Goal: Task Accomplishment & Management: Manage account settings

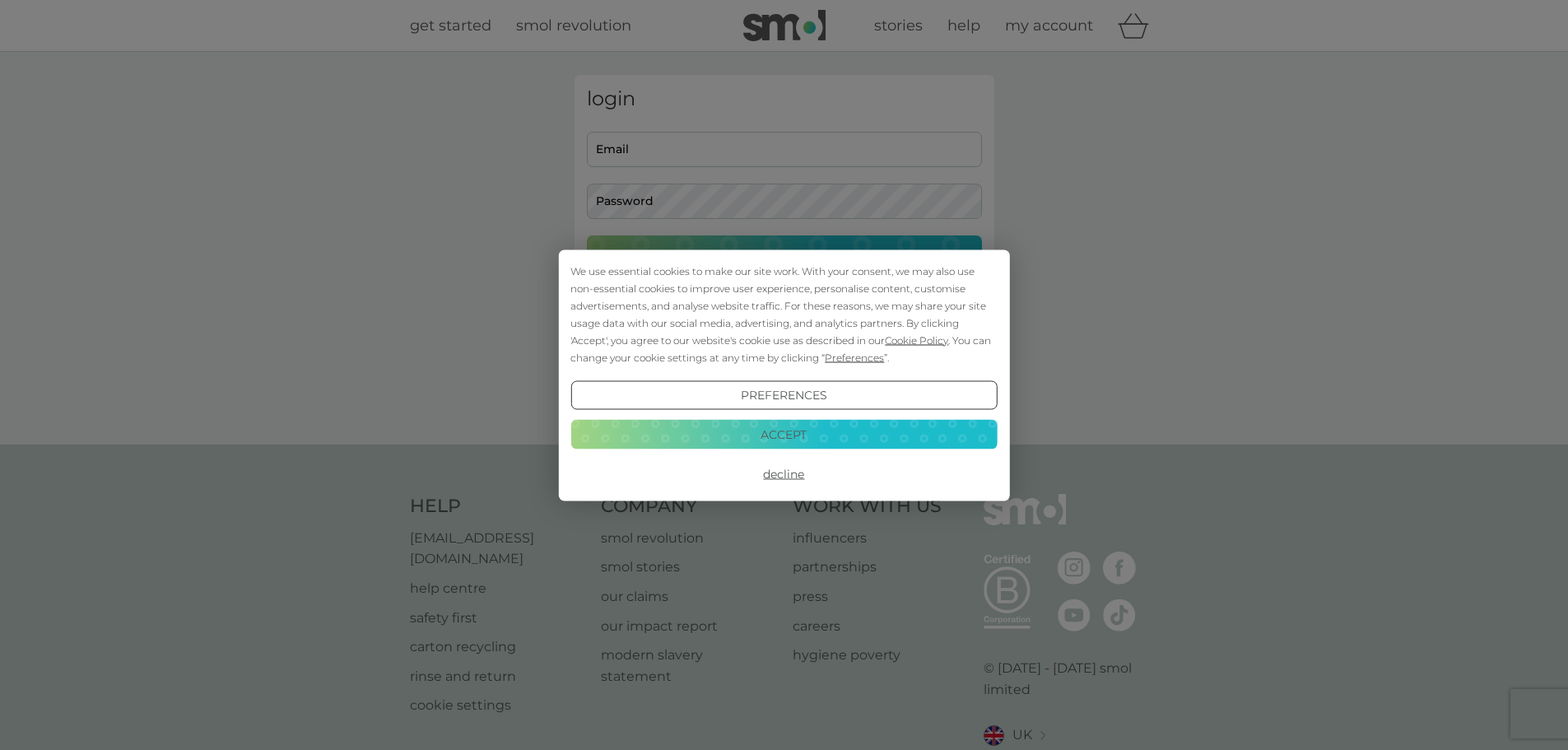
type input "efthpapachristou@gmail.com"
click at [801, 483] on button "Decline" at bounding box center [784, 474] width 426 height 30
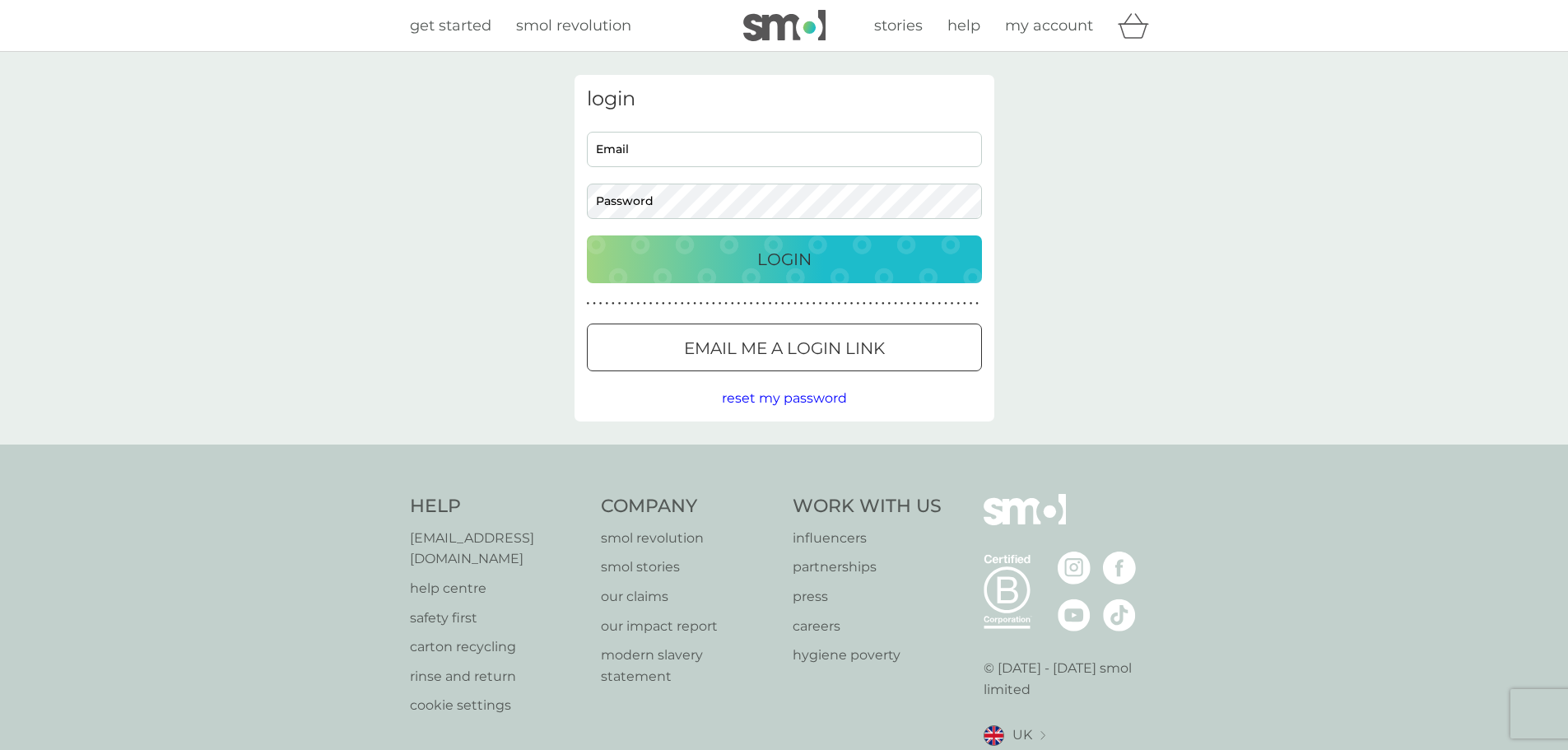
type input "[EMAIL_ADDRESS][DOMAIN_NAME]"
click at [806, 263] on p "Login" at bounding box center [785, 259] width 55 height 26
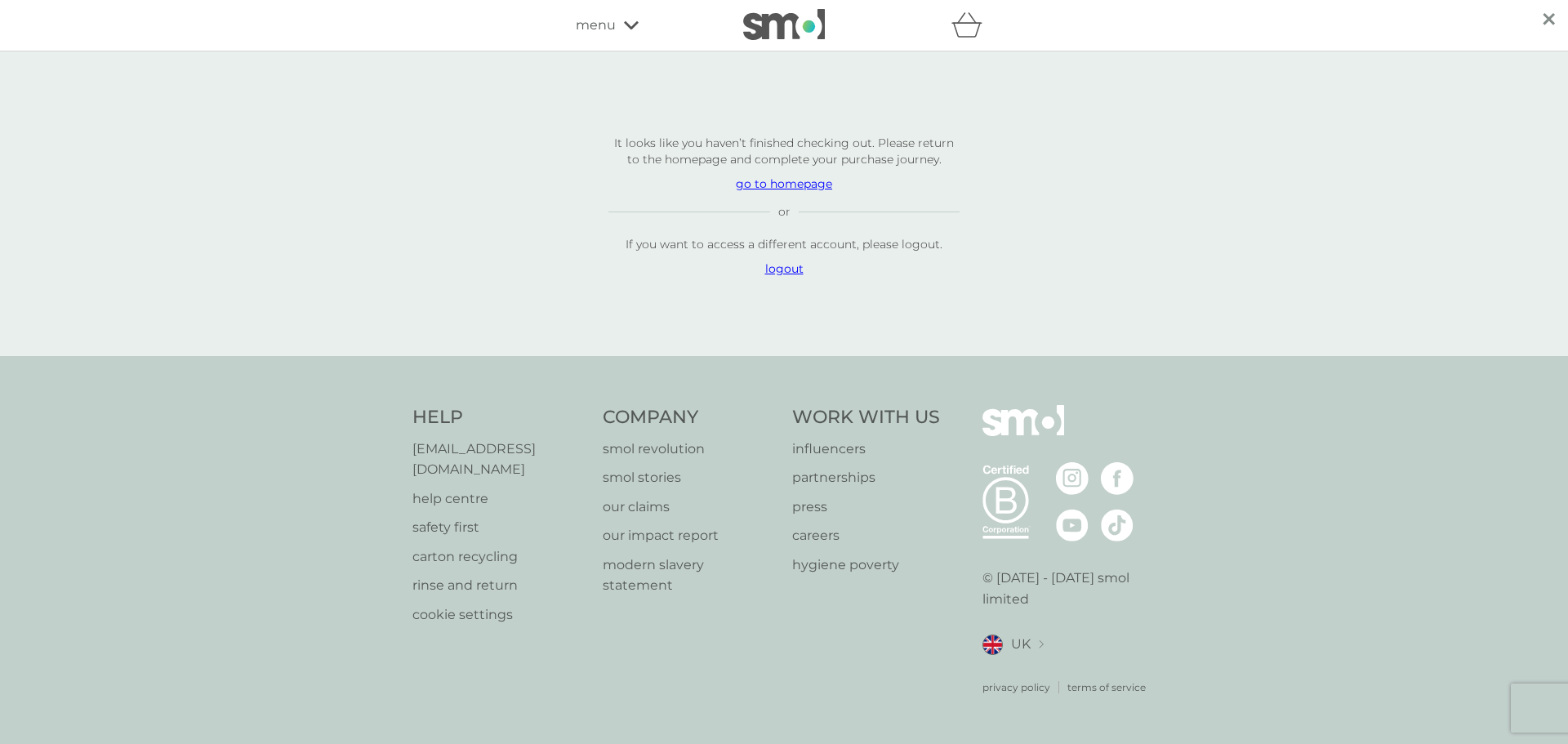
click at [640, 24] on div "menu" at bounding box center [644, 25] width 139 height 21
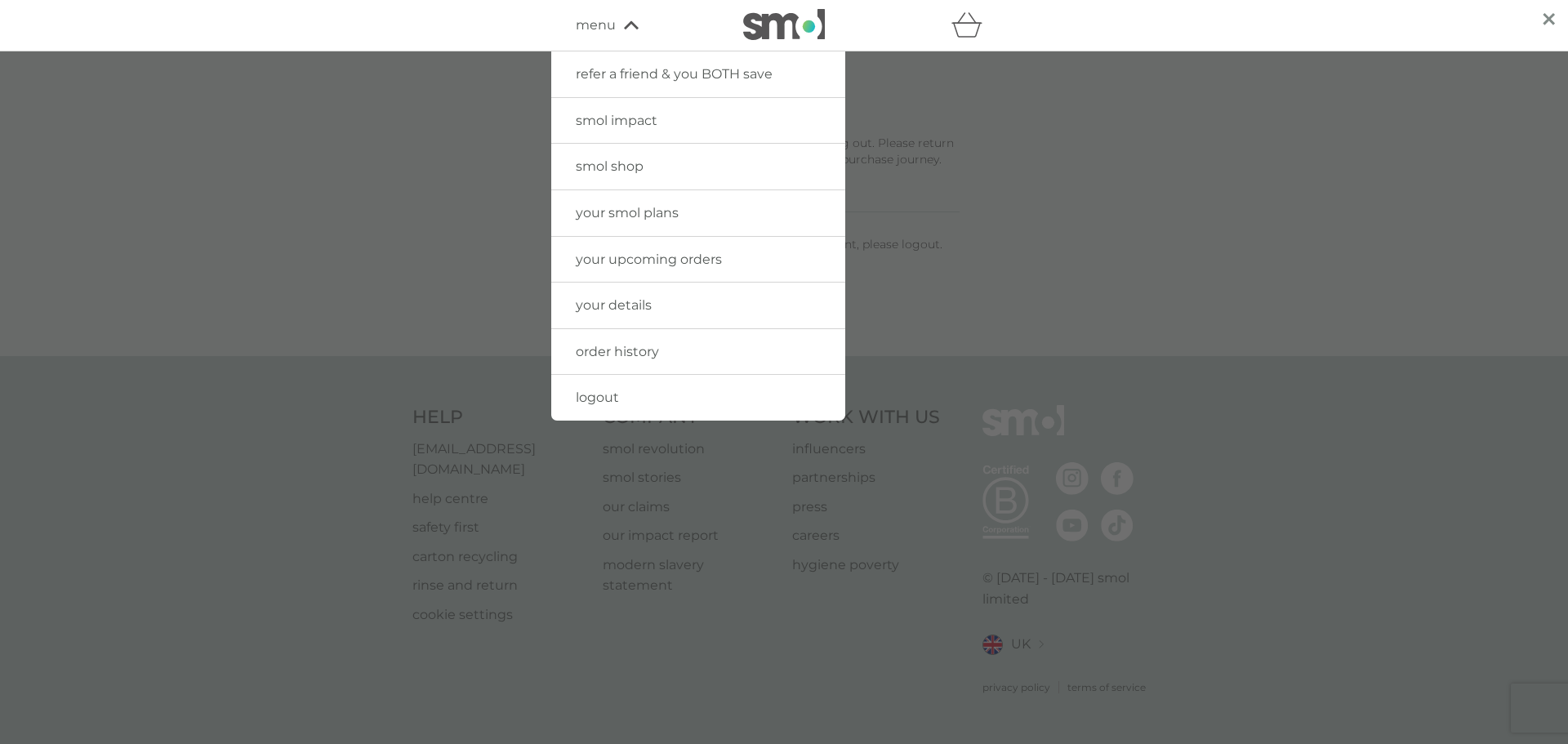
click at [683, 266] on span "your upcoming orders" at bounding box center [648, 259] width 146 height 16
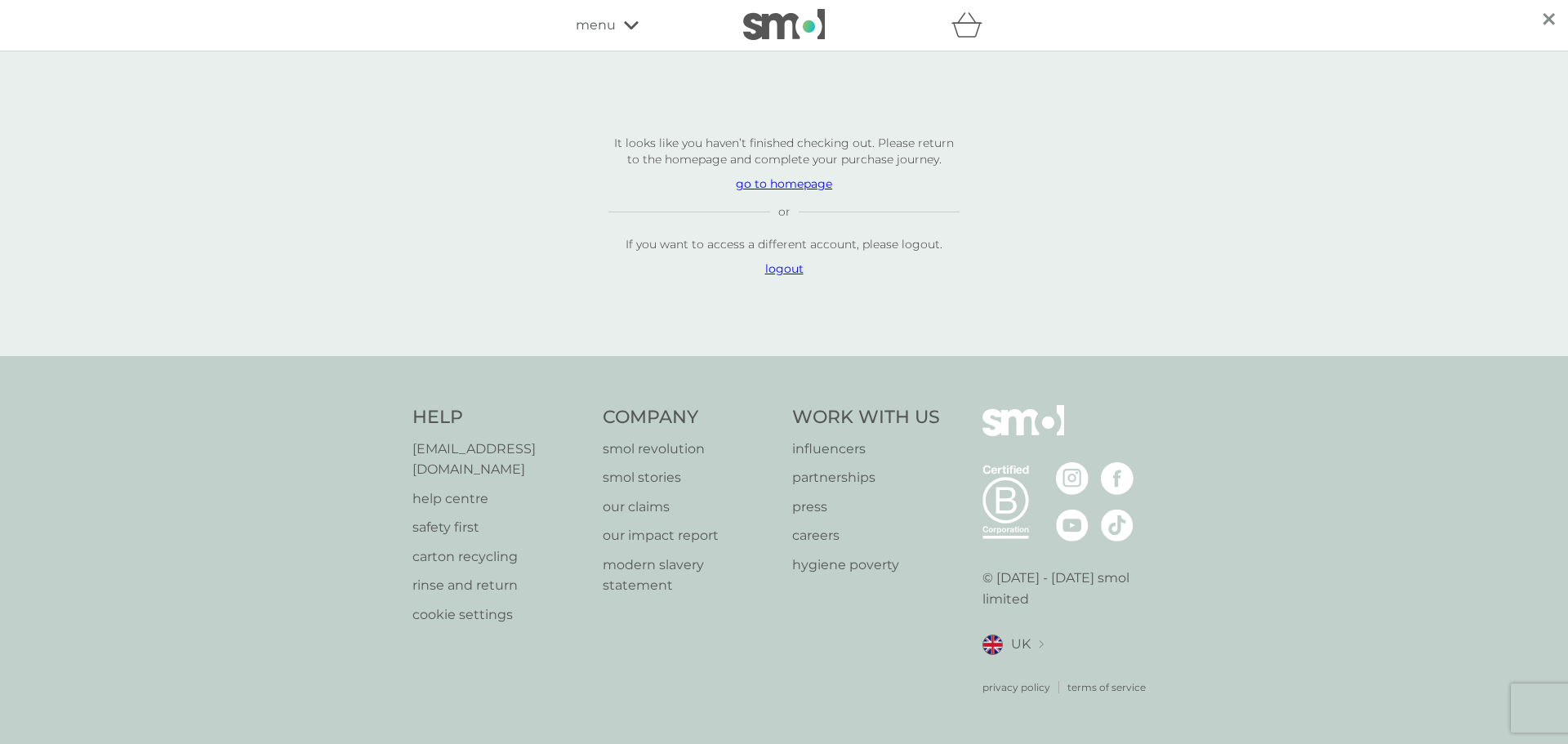
click at [775, 192] on p "go to homepage" at bounding box center [784, 184] width 351 height 16
click at [773, 192] on p "go to homepage" at bounding box center [784, 184] width 351 height 16
click at [625, 22] on icon at bounding box center [631, 25] width 15 height 8
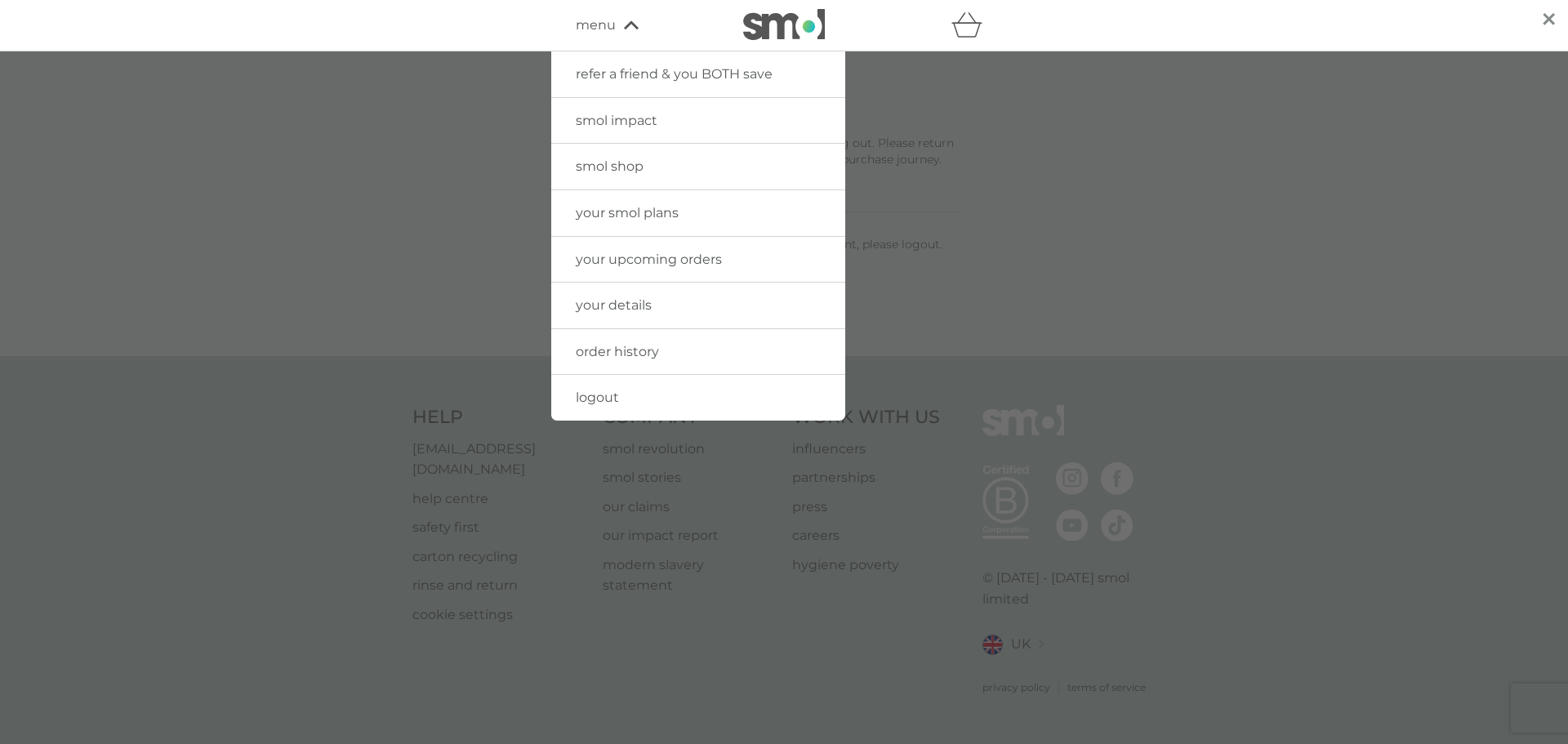
click at [634, 304] on span "your details" at bounding box center [613, 305] width 76 height 16
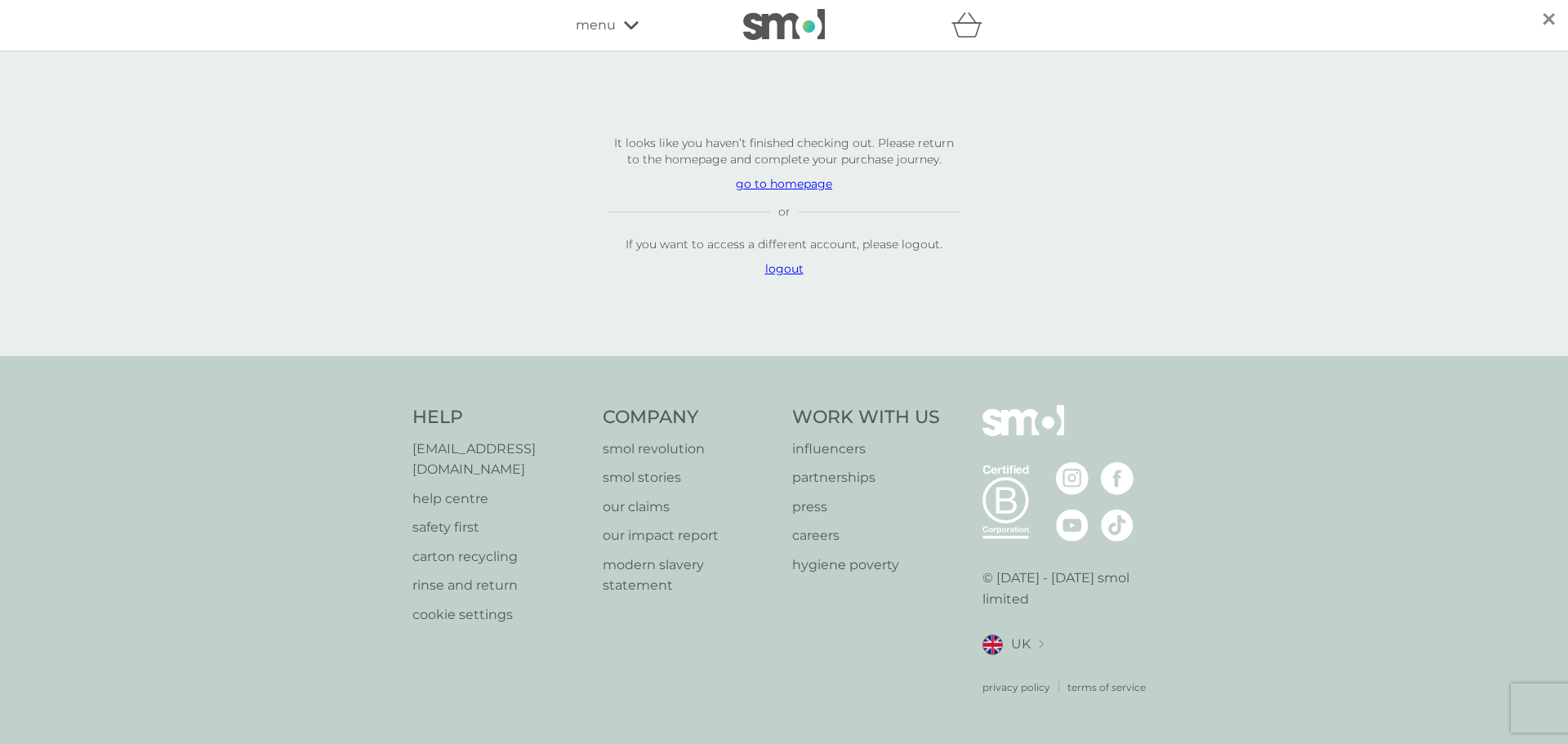
click at [624, 23] on icon at bounding box center [631, 25] width 15 height 8
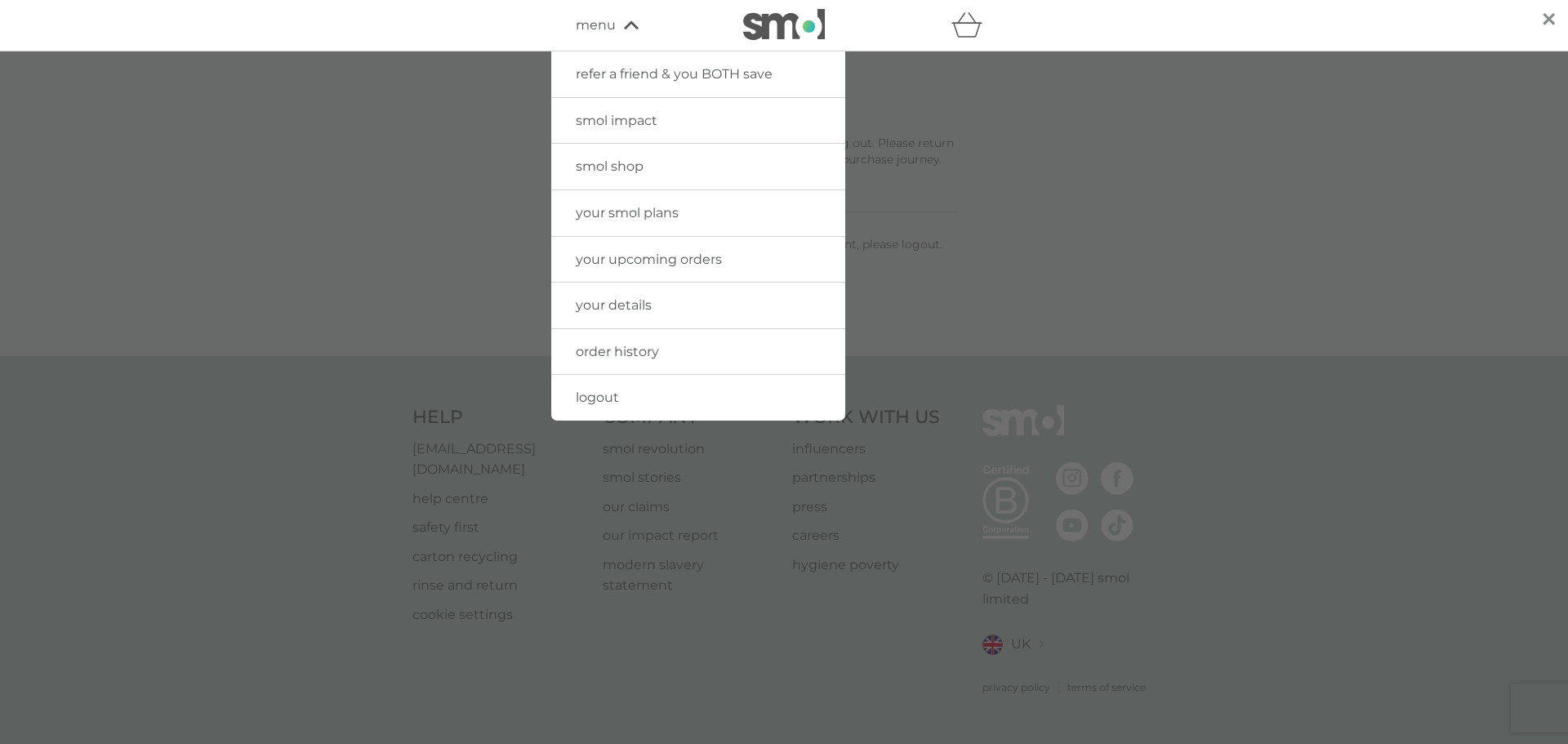
click at [658, 260] on span "your upcoming orders" at bounding box center [648, 259] width 146 height 16
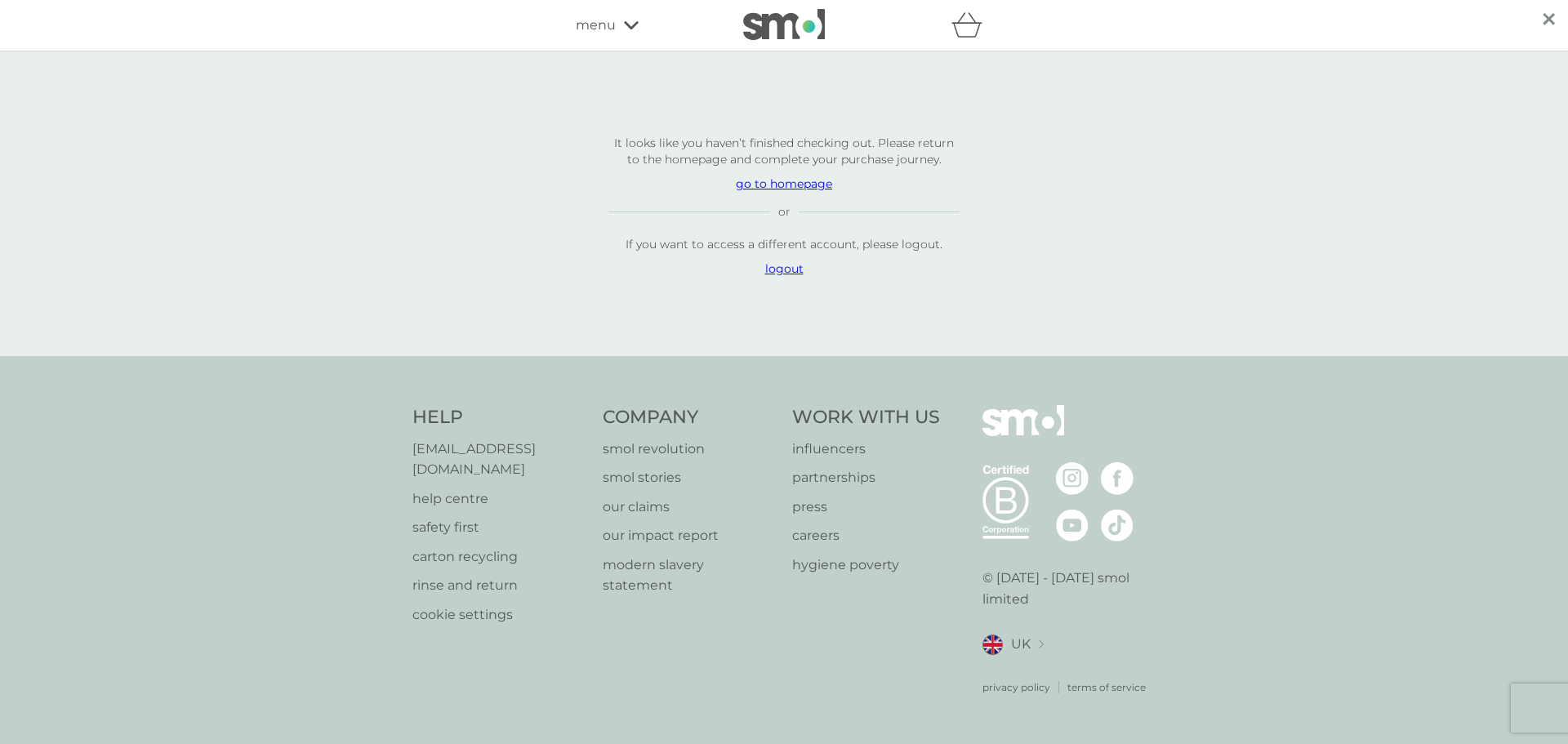
click at [779, 277] on p "logout" at bounding box center [784, 269] width 351 height 16
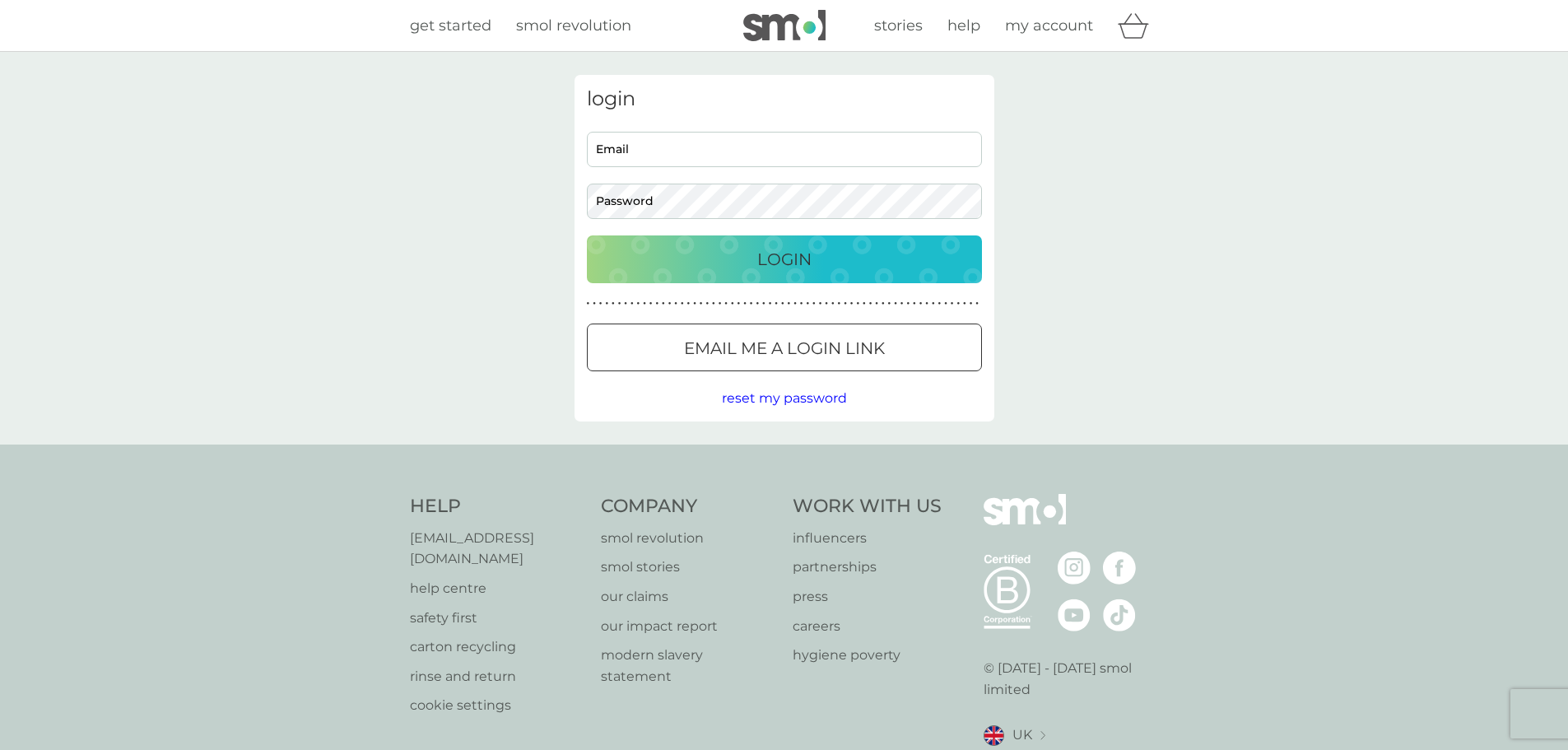
type input "[EMAIL_ADDRESS][DOMAIN_NAME]"
click at [820, 353] on p "Email me a login link" at bounding box center [784, 349] width 201 height 26
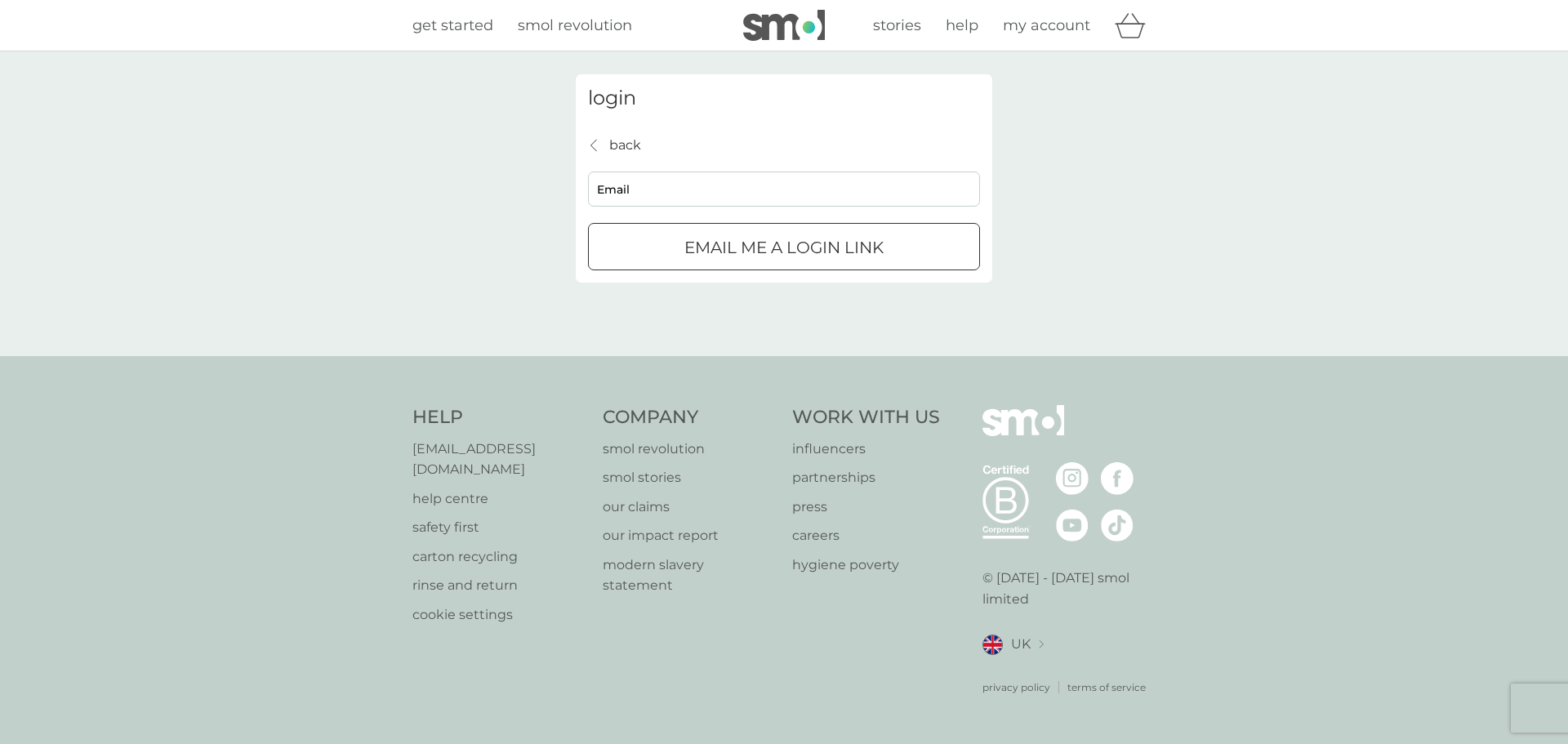
click at [702, 195] on input "Email" at bounding box center [784, 188] width 392 height 35
type input "[EMAIL_ADDRESS][DOMAIN_NAME]"
click at [797, 244] on div "submit" at bounding box center [784, 247] width 59 height 17
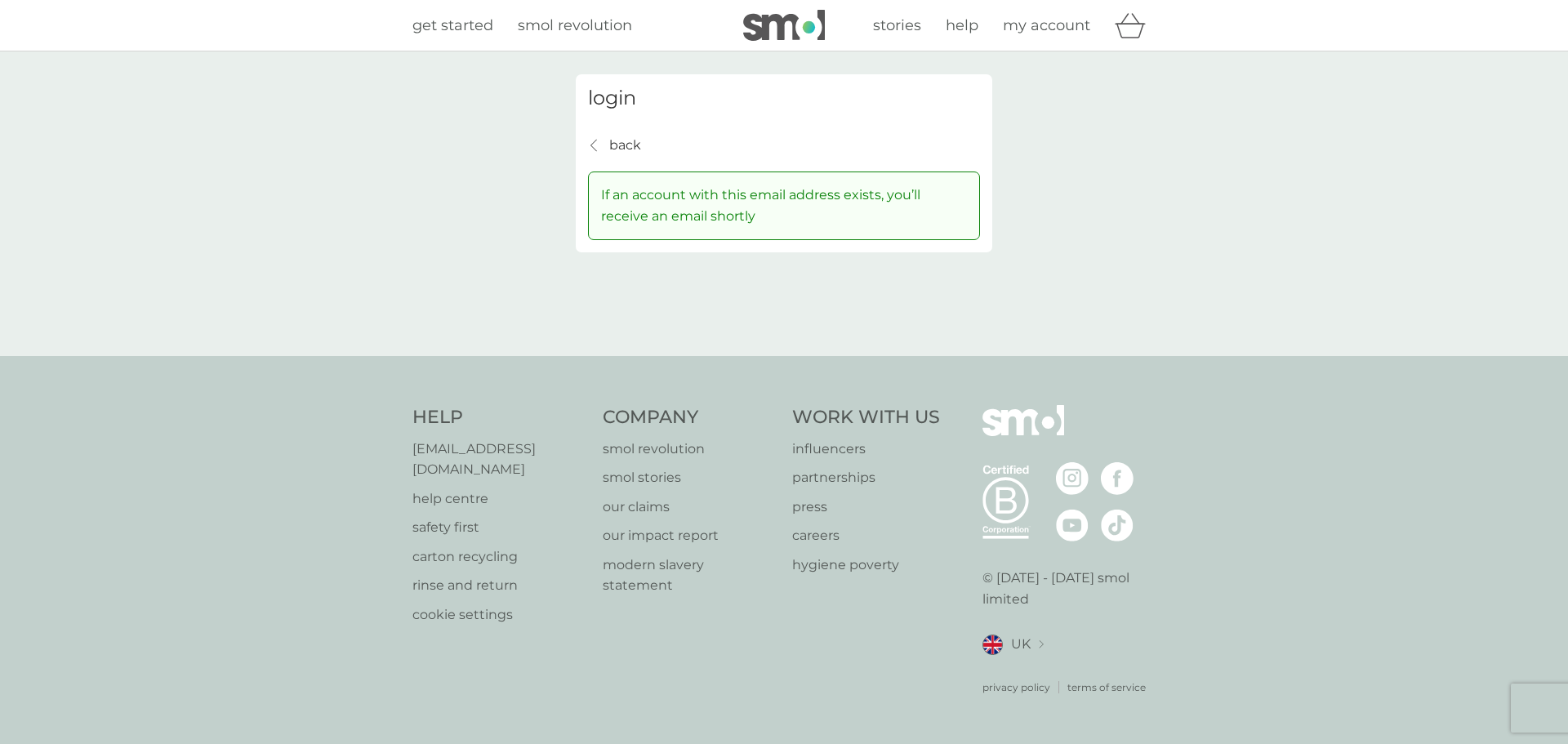
click at [1048, 22] on span "my account" at bounding box center [1047, 25] width 88 height 18
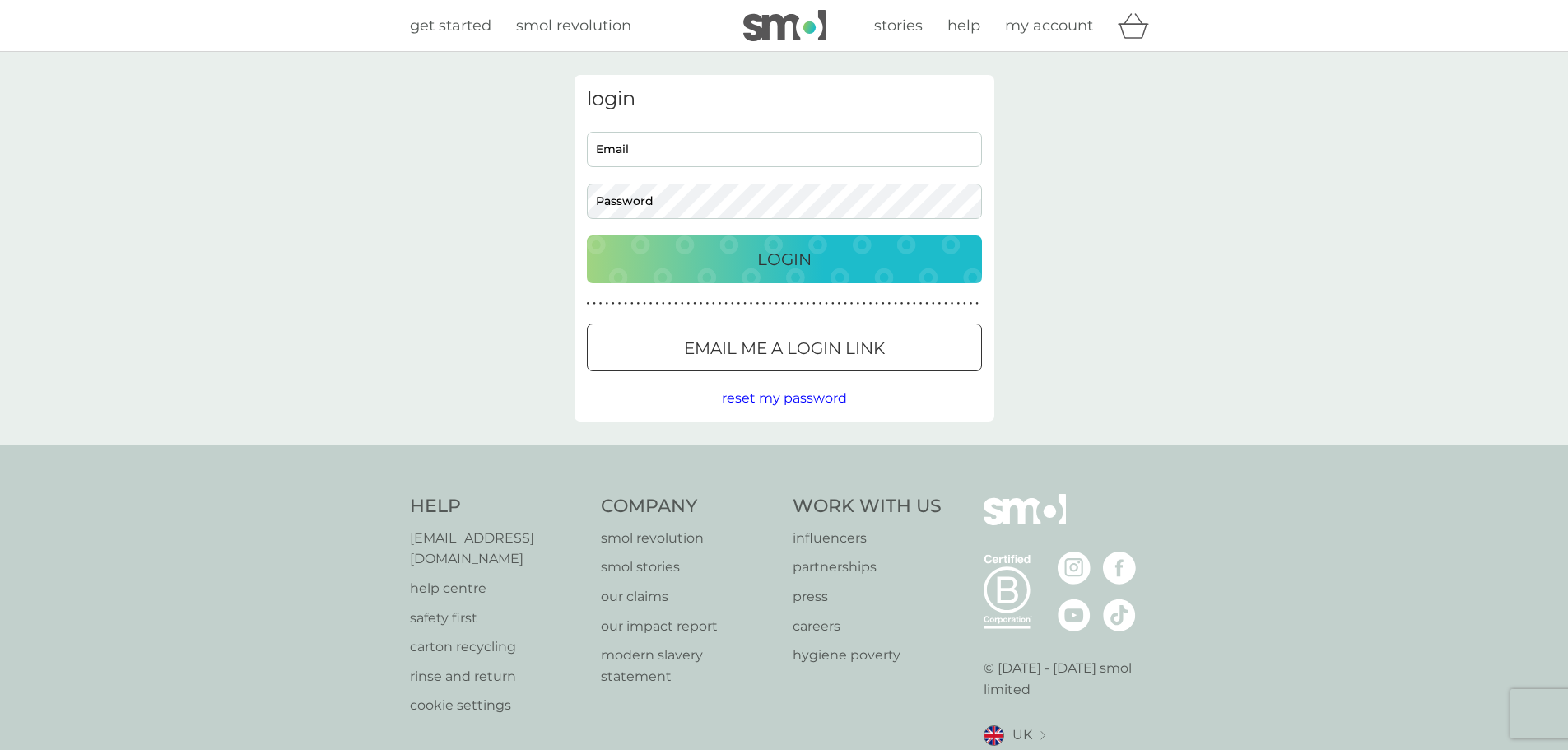
type input "[EMAIL_ADDRESS][DOMAIN_NAME]"
click at [814, 401] on span "reset my password" at bounding box center [784, 397] width 125 height 16
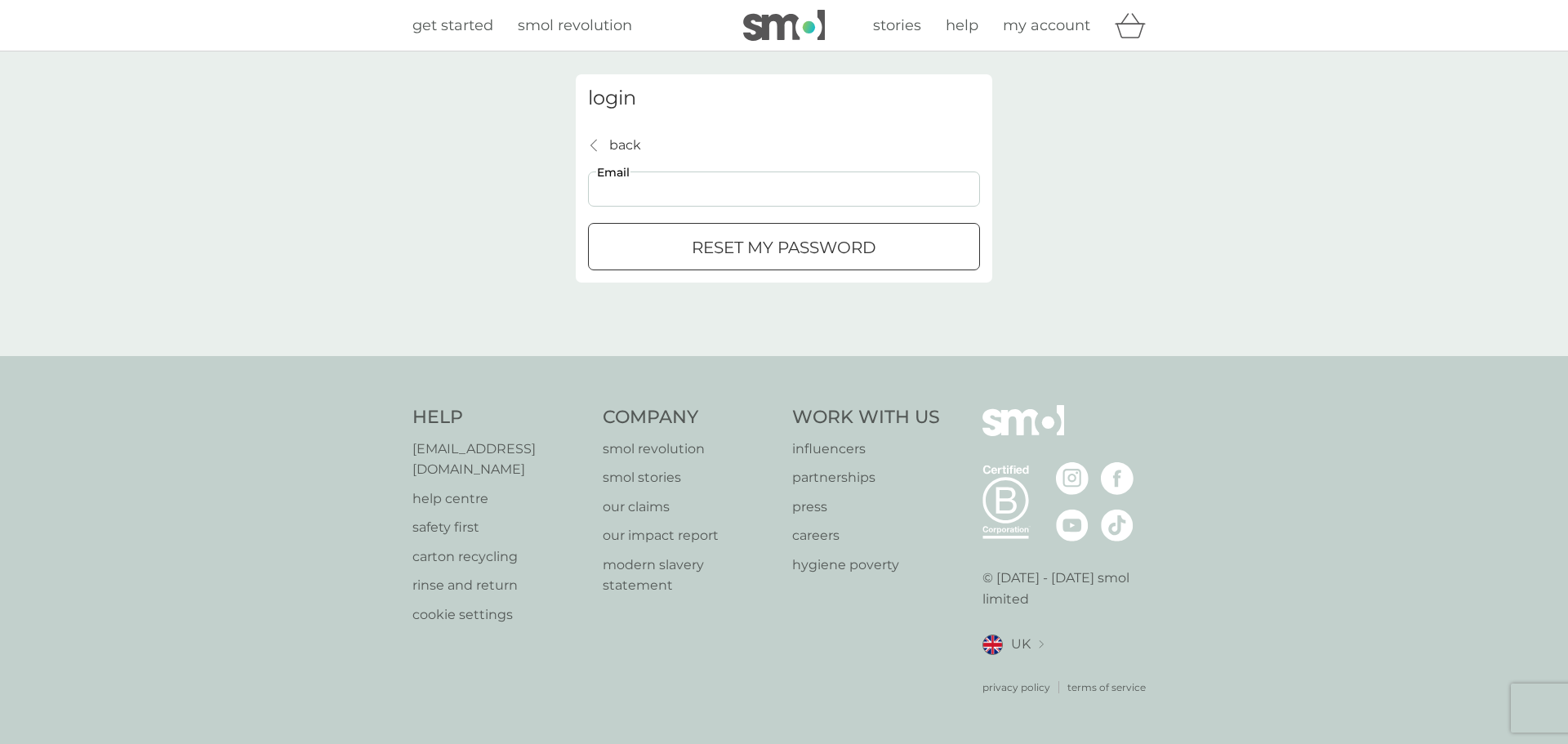
click at [640, 186] on input "Email" at bounding box center [784, 188] width 392 height 35
click at [718, 183] on input "Email" at bounding box center [784, 188] width 392 height 35
type input "[EMAIL_ADDRESS][DOMAIN_NAME]"
click at [1166, 299] on div "login back back efthpapachristou@gmail.com Email reset my password" at bounding box center [784, 204] width 1568 height 305
click at [789, 243] on div "submit" at bounding box center [784, 247] width 59 height 17
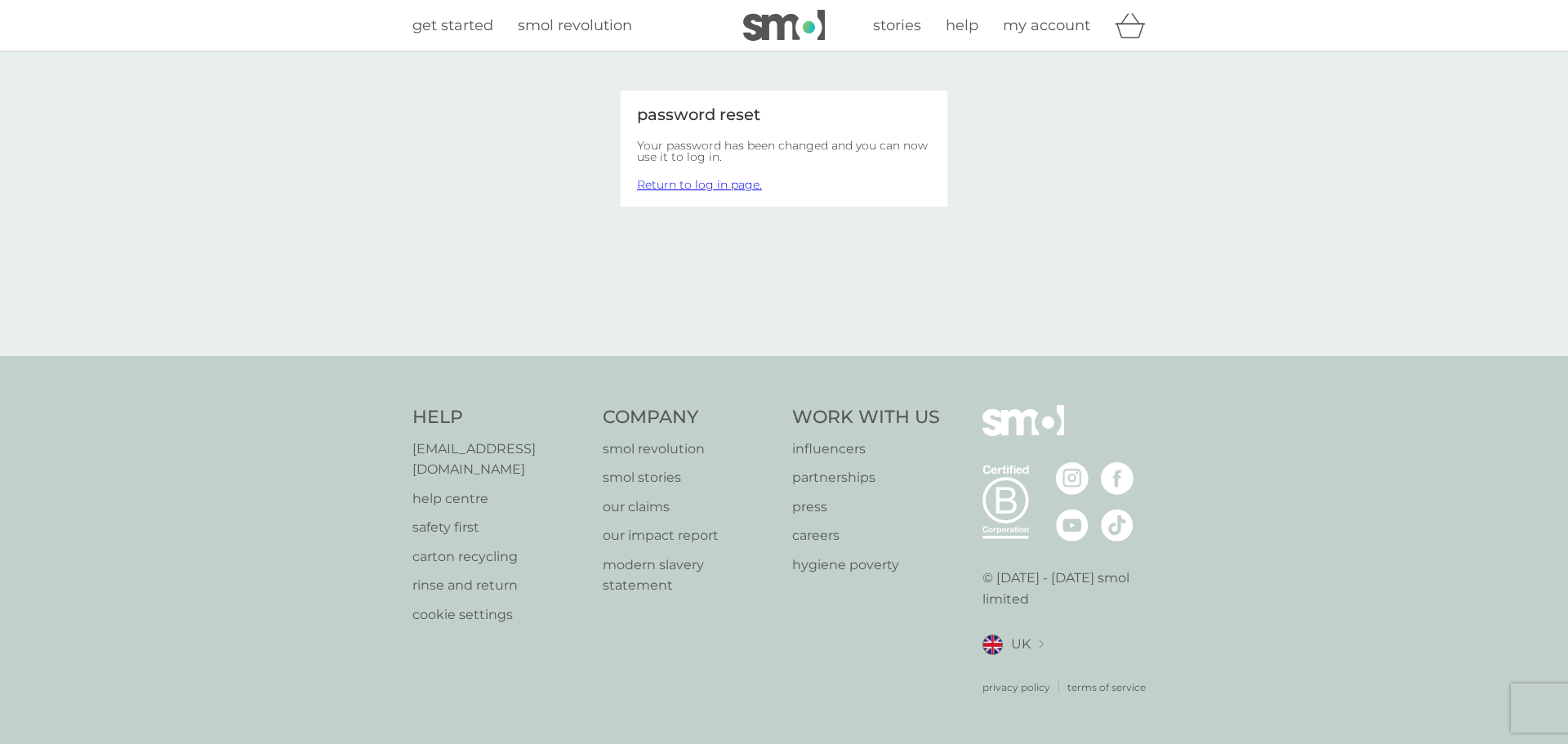
click at [1056, 30] on span "my account" at bounding box center [1047, 25] width 88 height 18
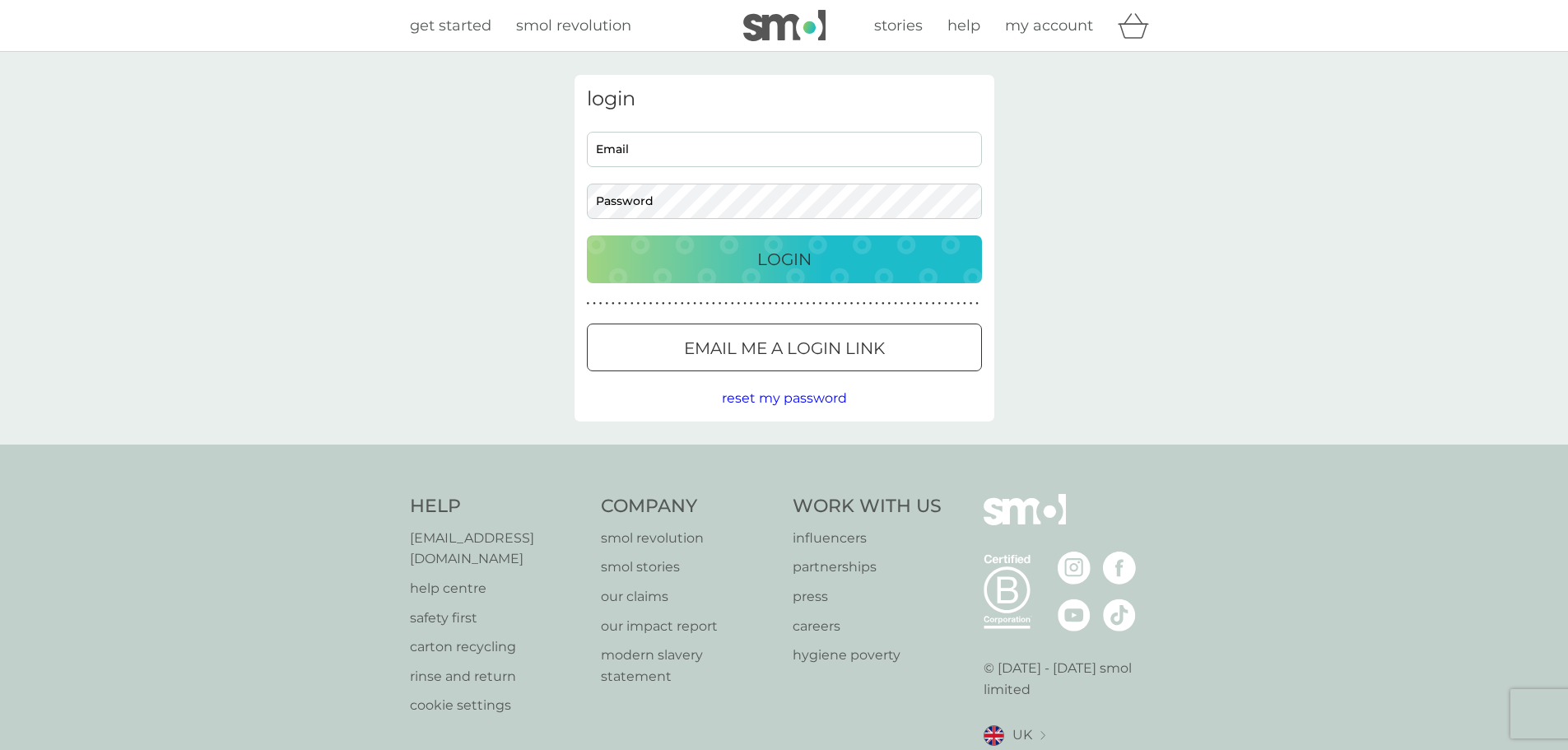
type input "efthpapachristou@gmail.com"
click at [596, 177] on div "efthpapachristou@gmail.com Email Password" at bounding box center [783, 175] width 407 height 88
click at [903, 276] on button "Login" at bounding box center [784, 259] width 395 height 48
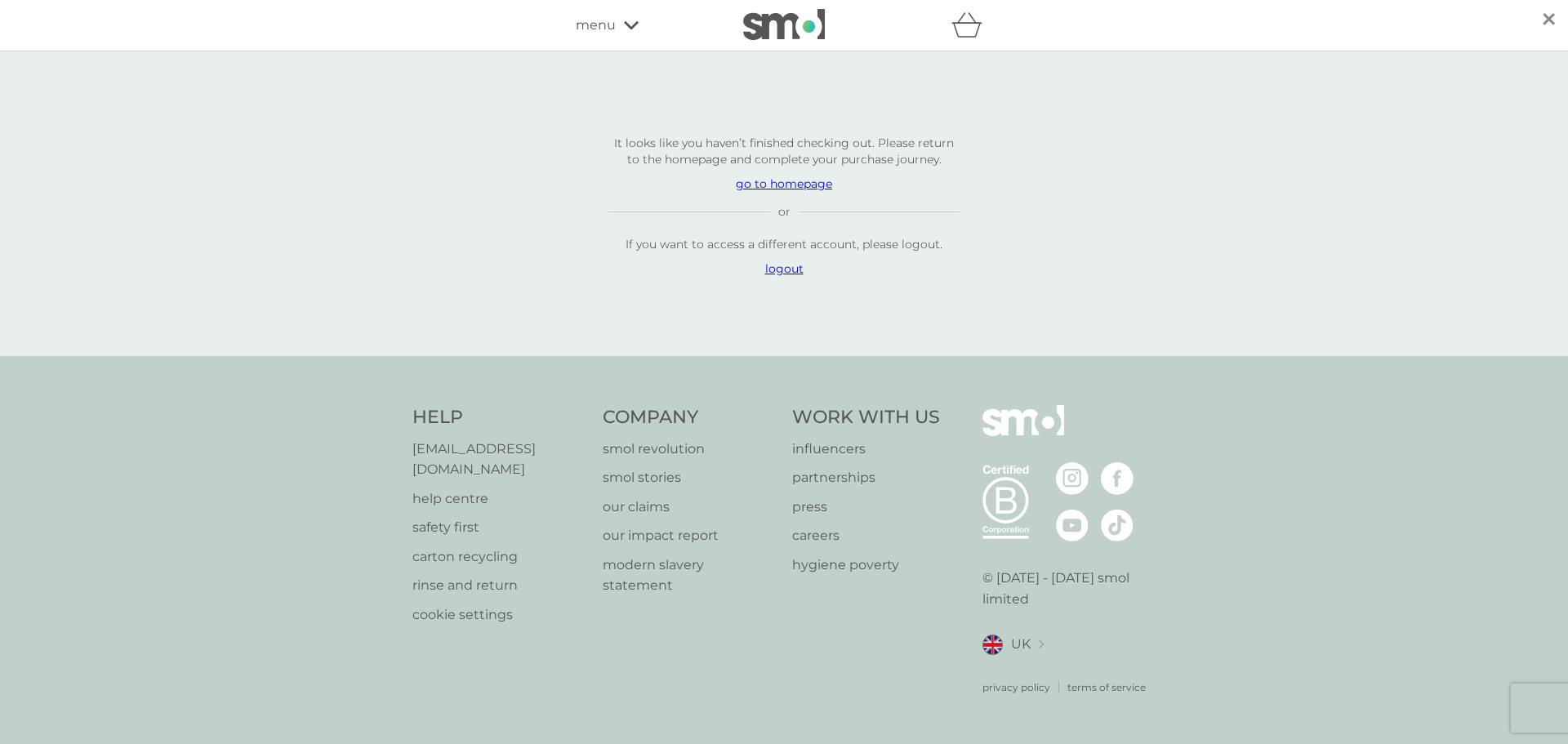
click at [611, 19] on span "menu" at bounding box center [595, 25] width 40 height 21
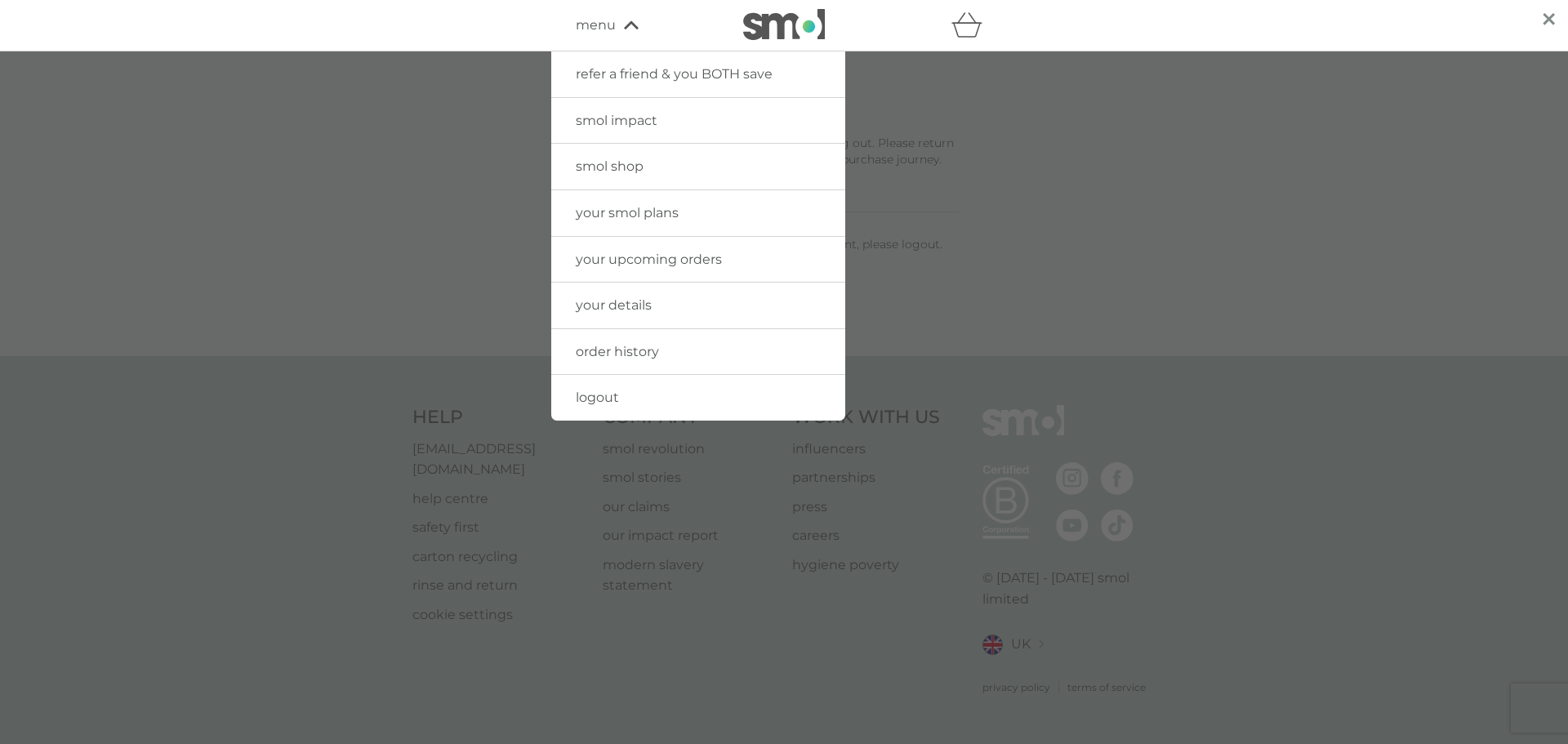
click at [654, 258] on span "your upcoming orders" at bounding box center [648, 259] width 146 height 16
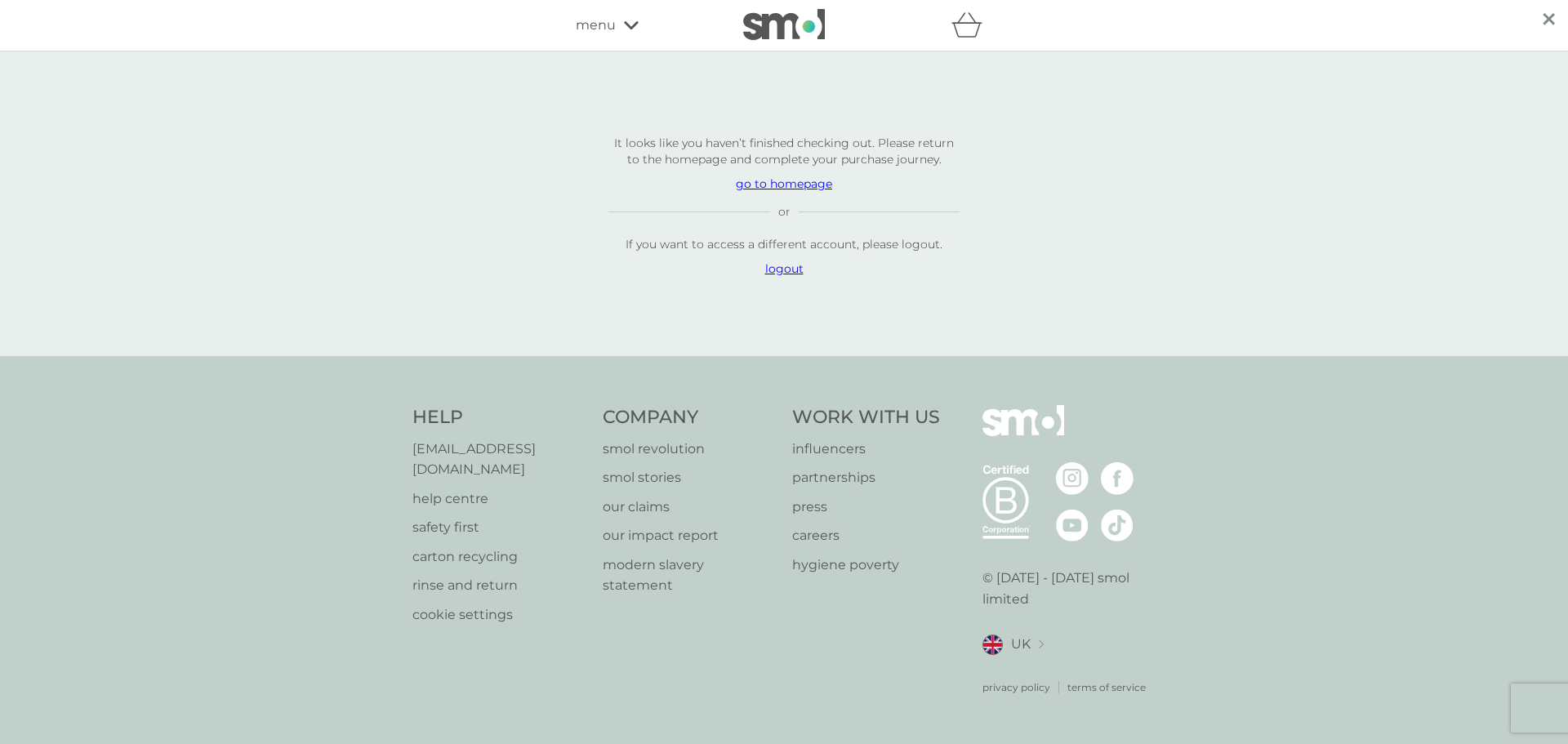
click at [780, 277] on p "logout" at bounding box center [784, 269] width 351 height 16
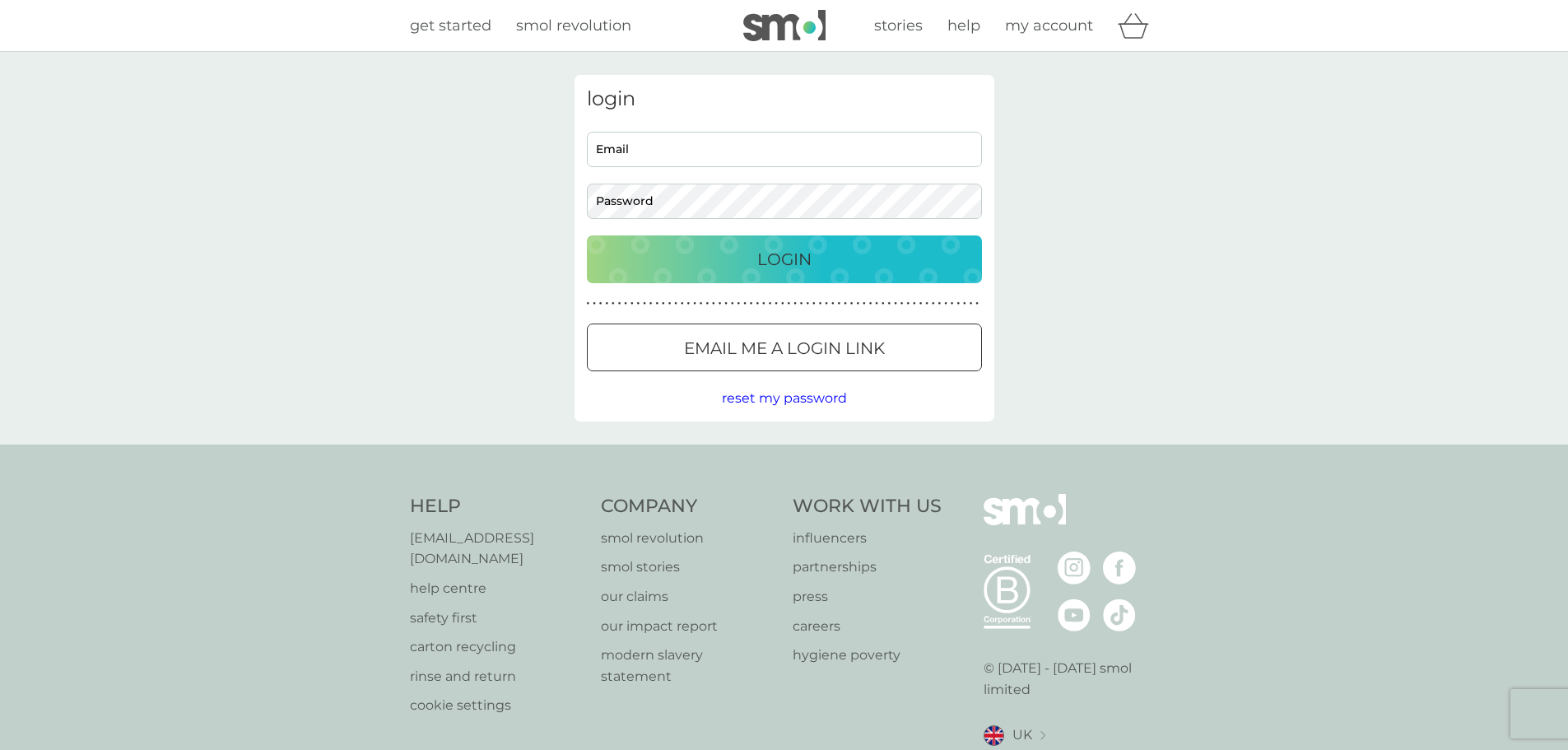
type input "[EMAIL_ADDRESS][DOMAIN_NAME]"
click at [476, 170] on div "login [EMAIL_ADDRESS][DOMAIN_NAME] Email Password Login ● ● ● ● ● ● ● ● ● ● ● ●…" at bounding box center [784, 248] width 1568 height 392
click at [616, 260] on div "Login" at bounding box center [784, 259] width 362 height 26
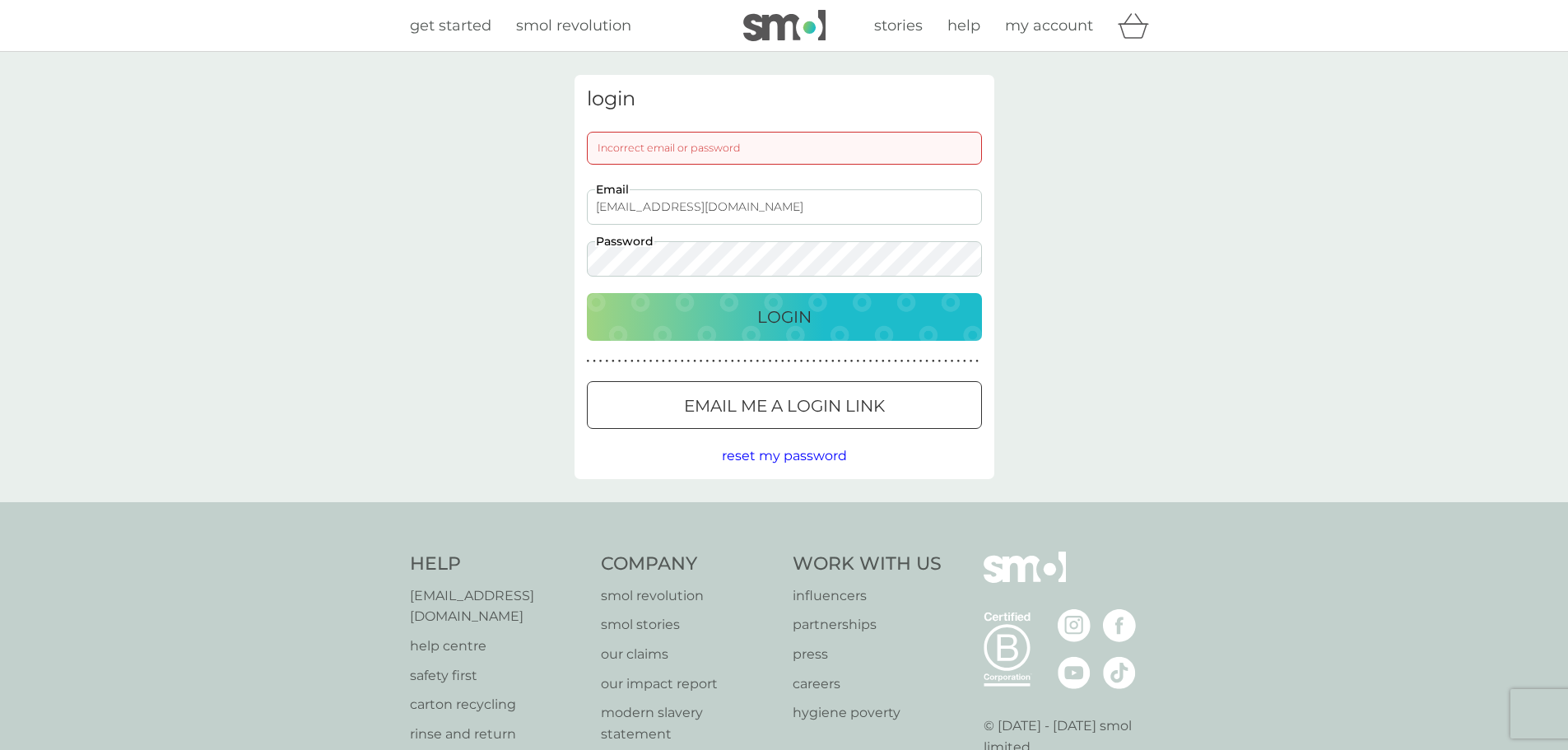
click at [1210, 236] on div "login Incorrect email or password [EMAIL_ADDRESS][DOMAIN_NAME] Email Password L…" at bounding box center [784, 277] width 1568 height 450
click at [554, 239] on div "login Incorrect email or password [EMAIL_ADDRESS][DOMAIN_NAME] Email Password L…" at bounding box center [784, 277] width 1568 height 450
click at [781, 316] on p "Login" at bounding box center [785, 317] width 55 height 26
click at [577, 240] on div "login Incorrect email or password efthpapachristou@gmail.com Email Password Log…" at bounding box center [785, 277] width 420 height 404
click at [660, 318] on div "Login" at bounding box center [784, 317] width 362 height 26
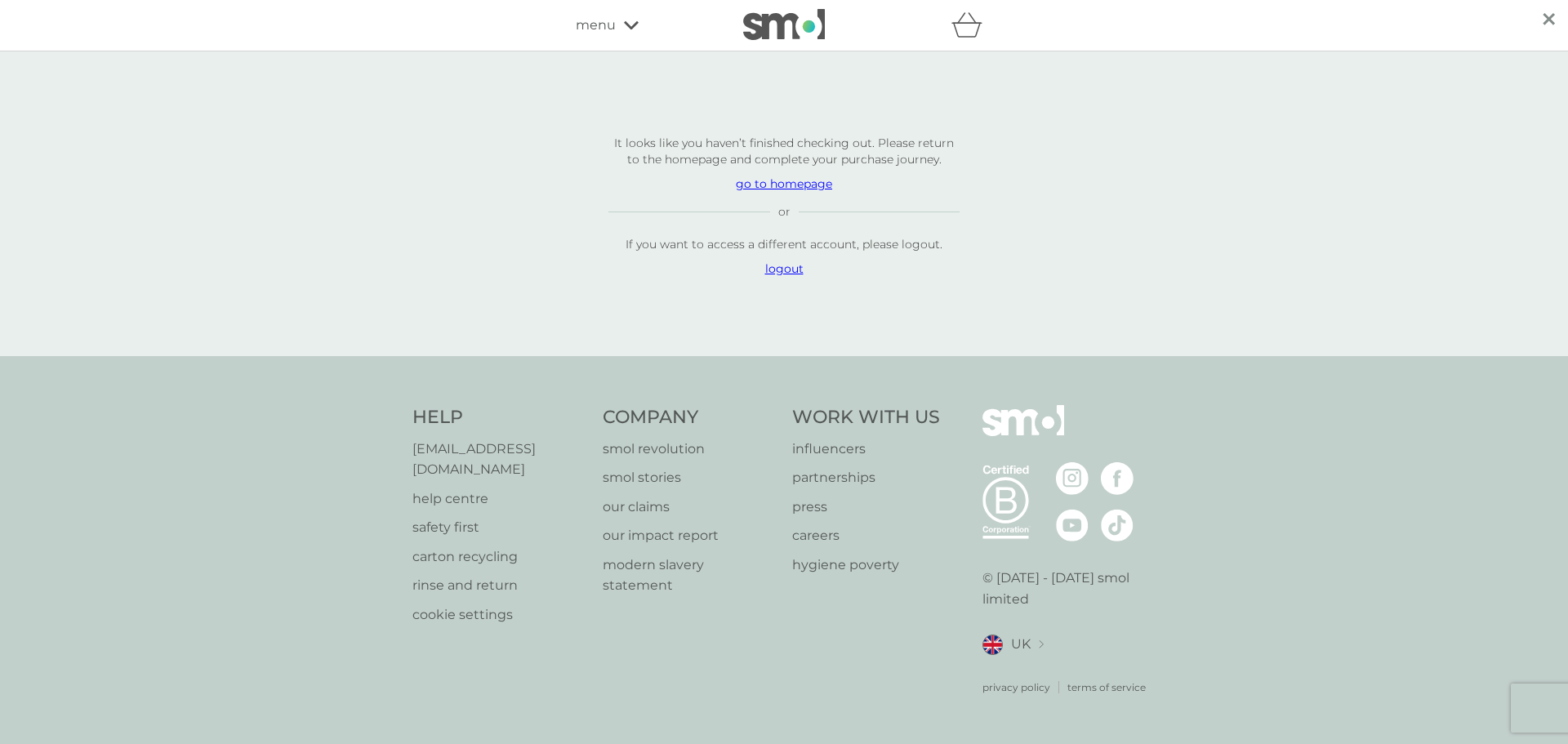
click at [769, 192] on p "go to homepage" at bounding box center [784, 184] width 351 height 16
click at [632, 26] on icon at bounding box center [631, 25] width 15 height 8
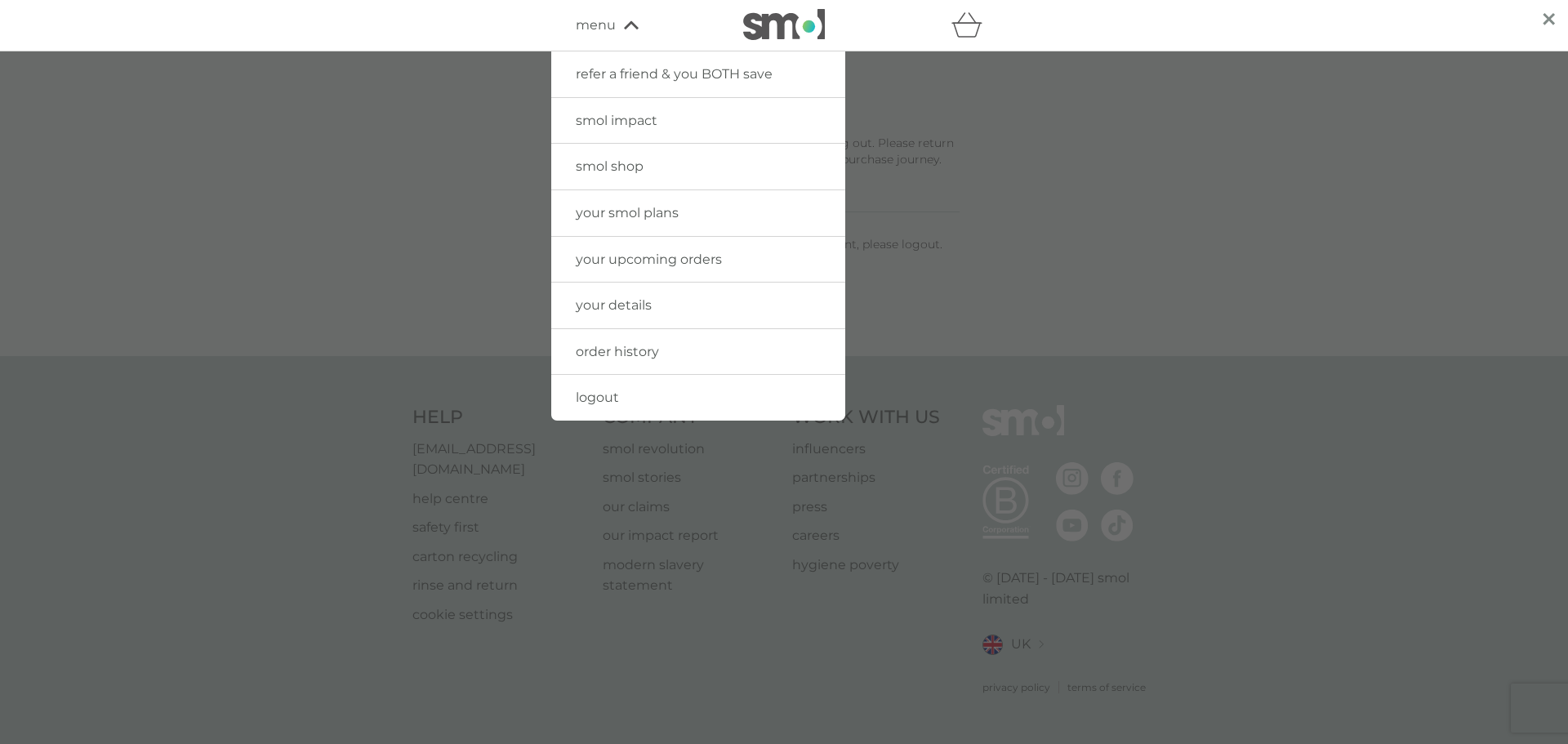
click at [649, 349] on span "order history" at bounding box center [617, 351] width 84 height 16
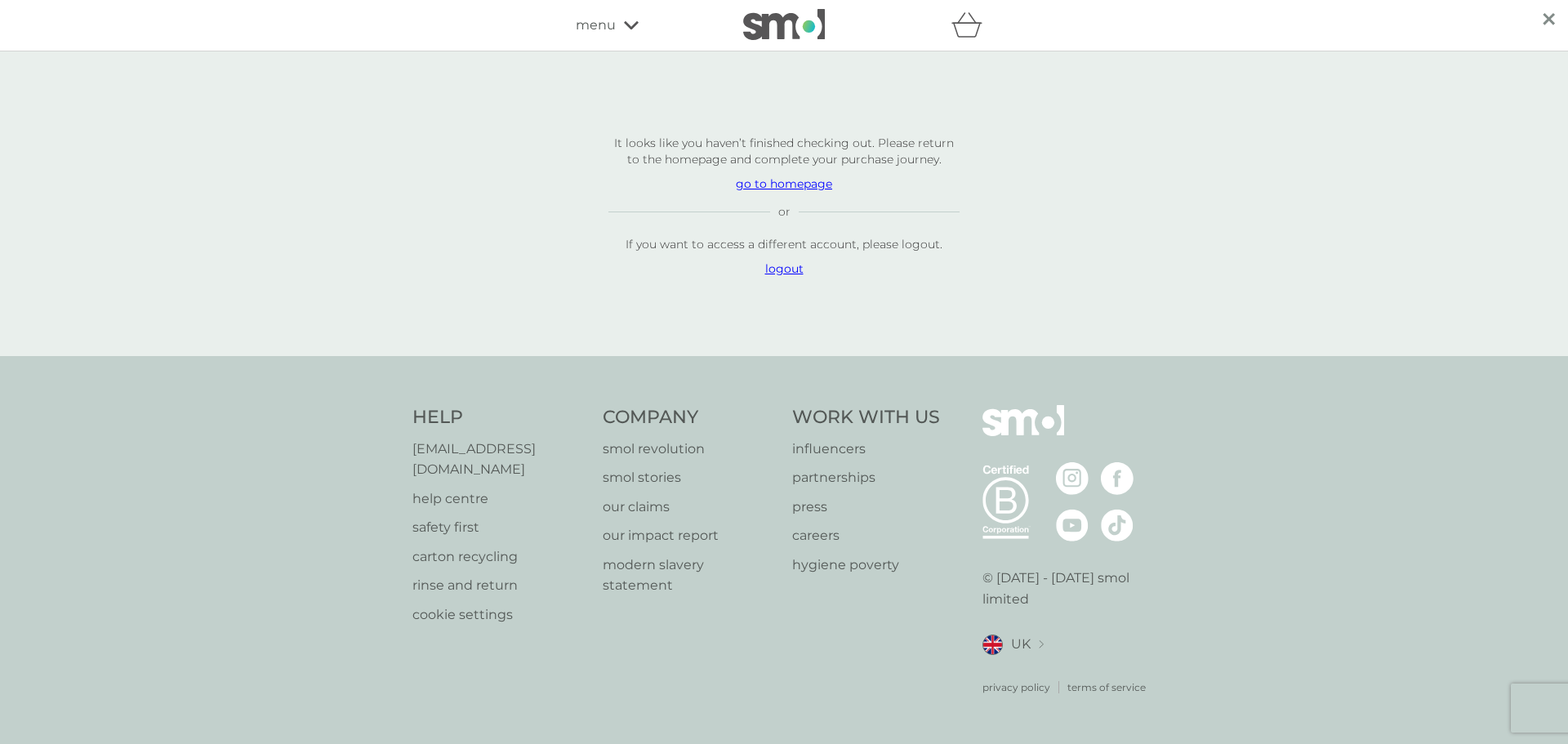
click at [608, 25] on span "menu" at bounding box center [595, 25] width 40 height 21
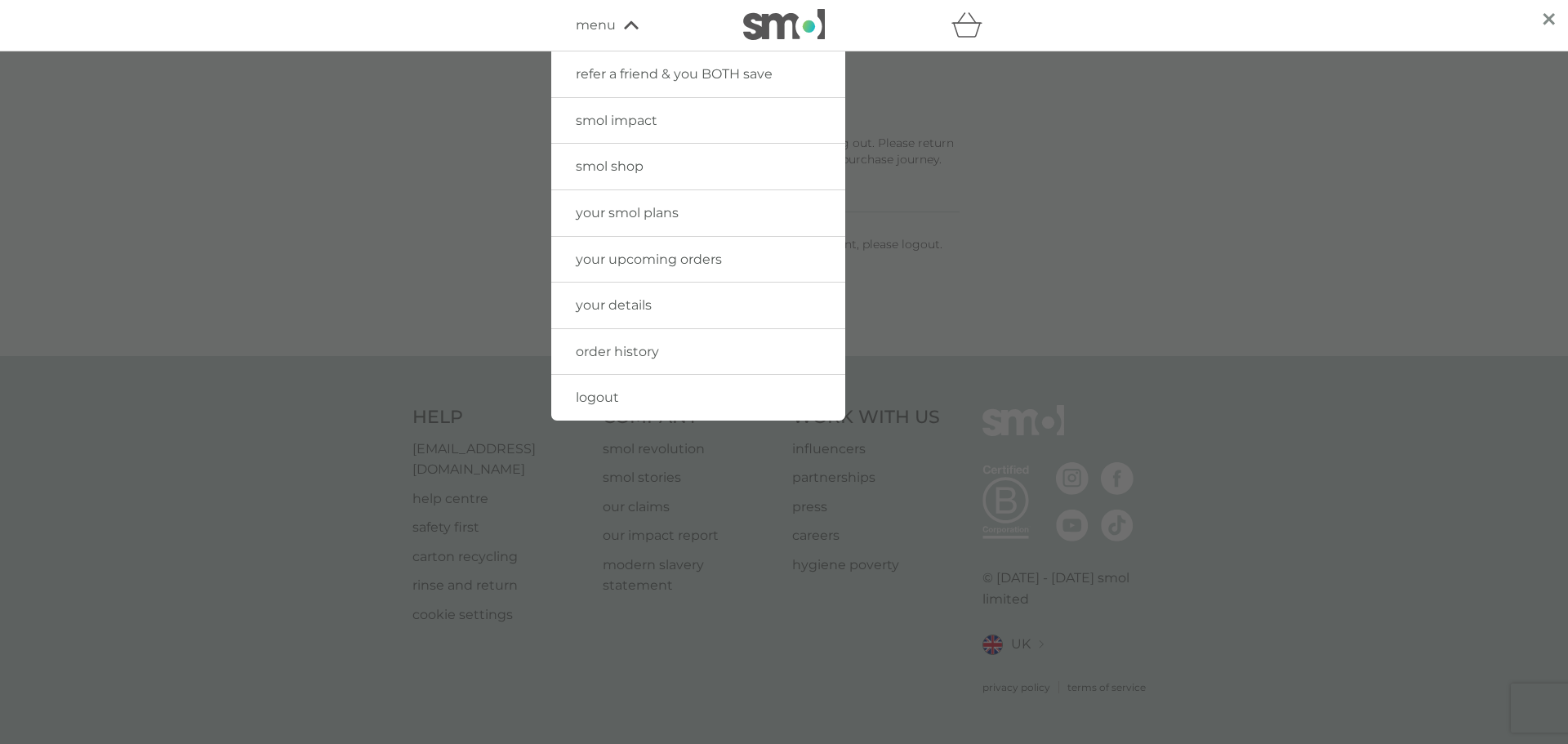
click at [624, 347] on span "order history" at bounding box center [617, 351] width 84 height 16
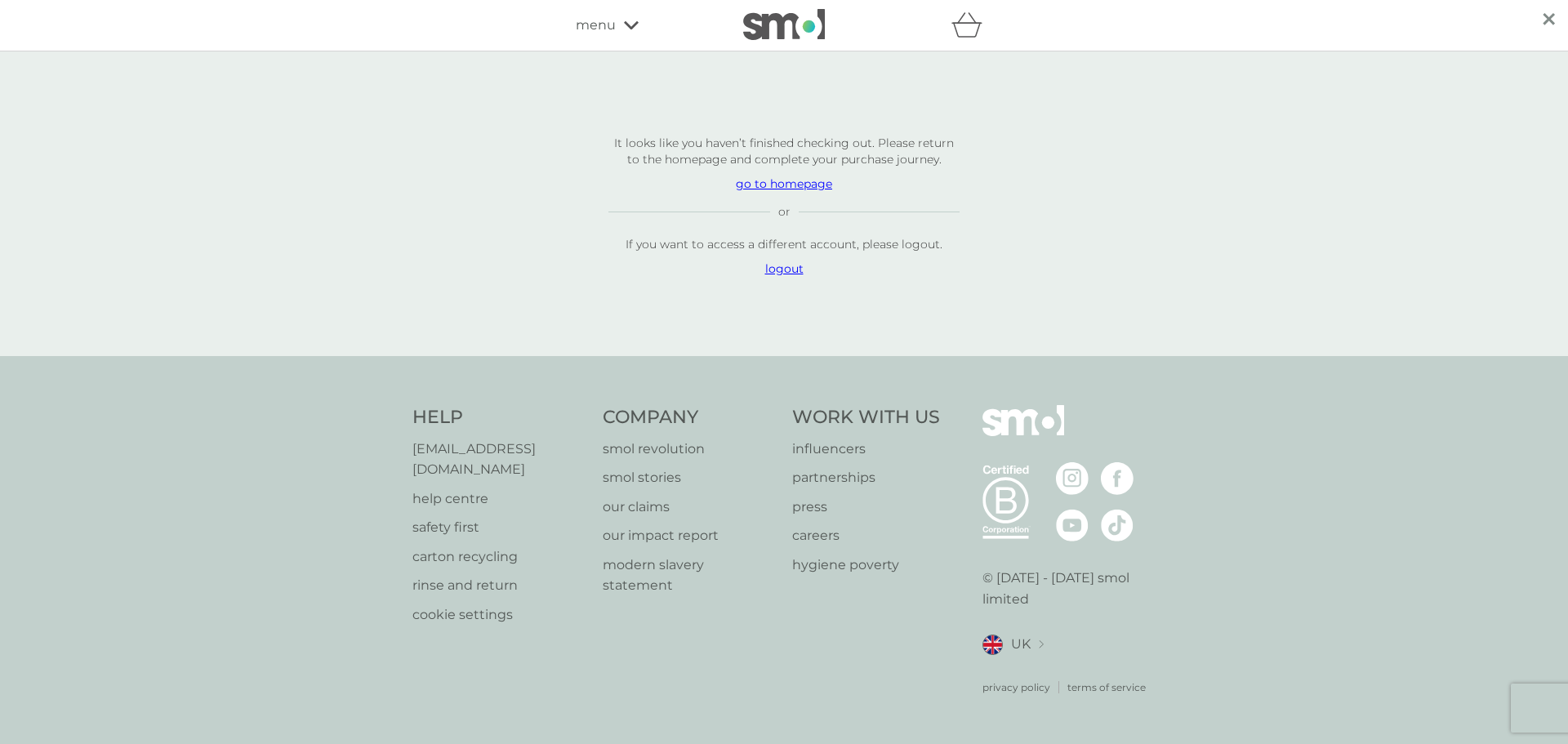
click at [780, 28] on img at bounding box center [784, 25] width 82 height 31
click at [786, 274] on p "logout" at bounding box center [784, 269] width 351 height 16
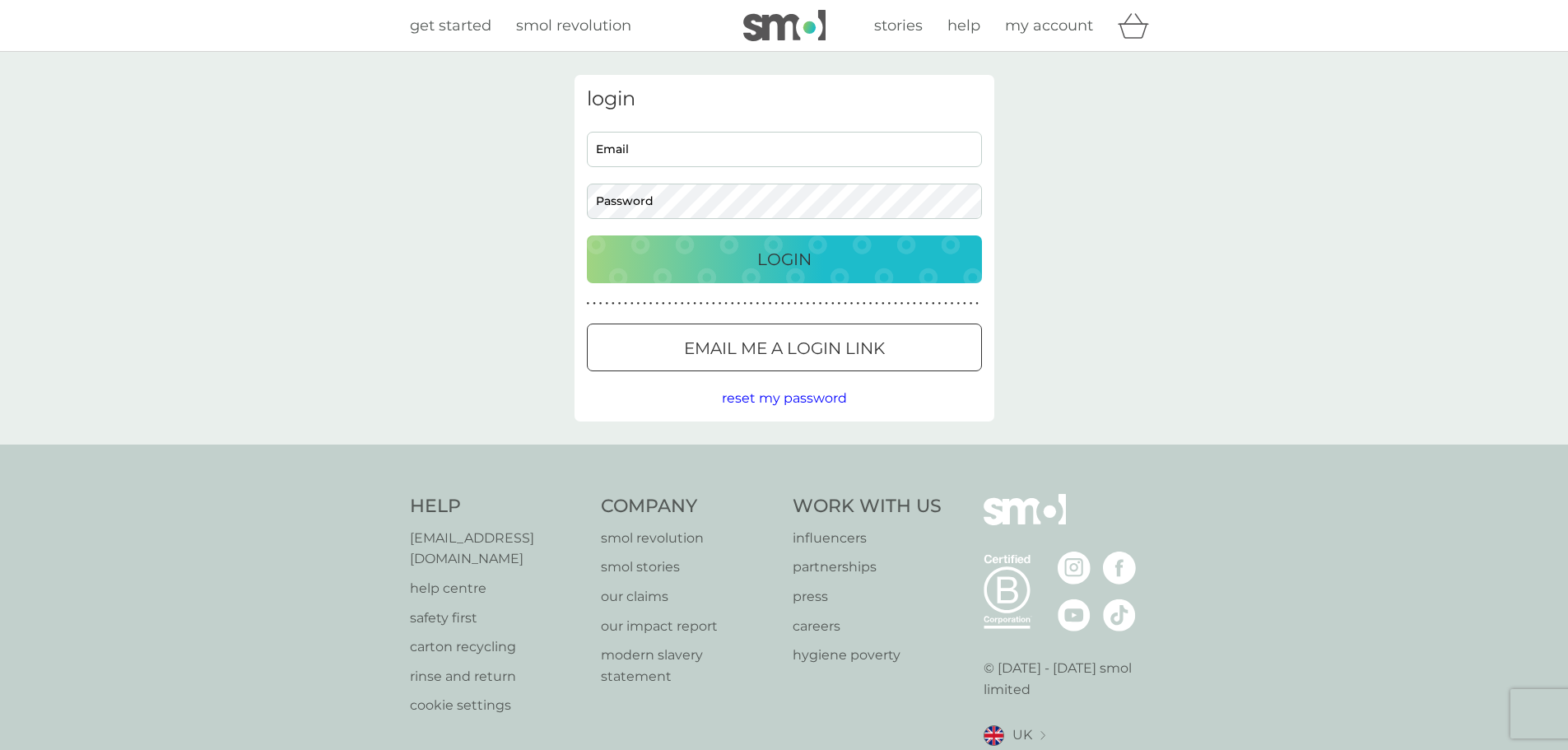
type input "efthpapachristou@gmail.com"
click at [835, 393] on span "reset my password" at bounding box center [784, 397] width 125 height 16
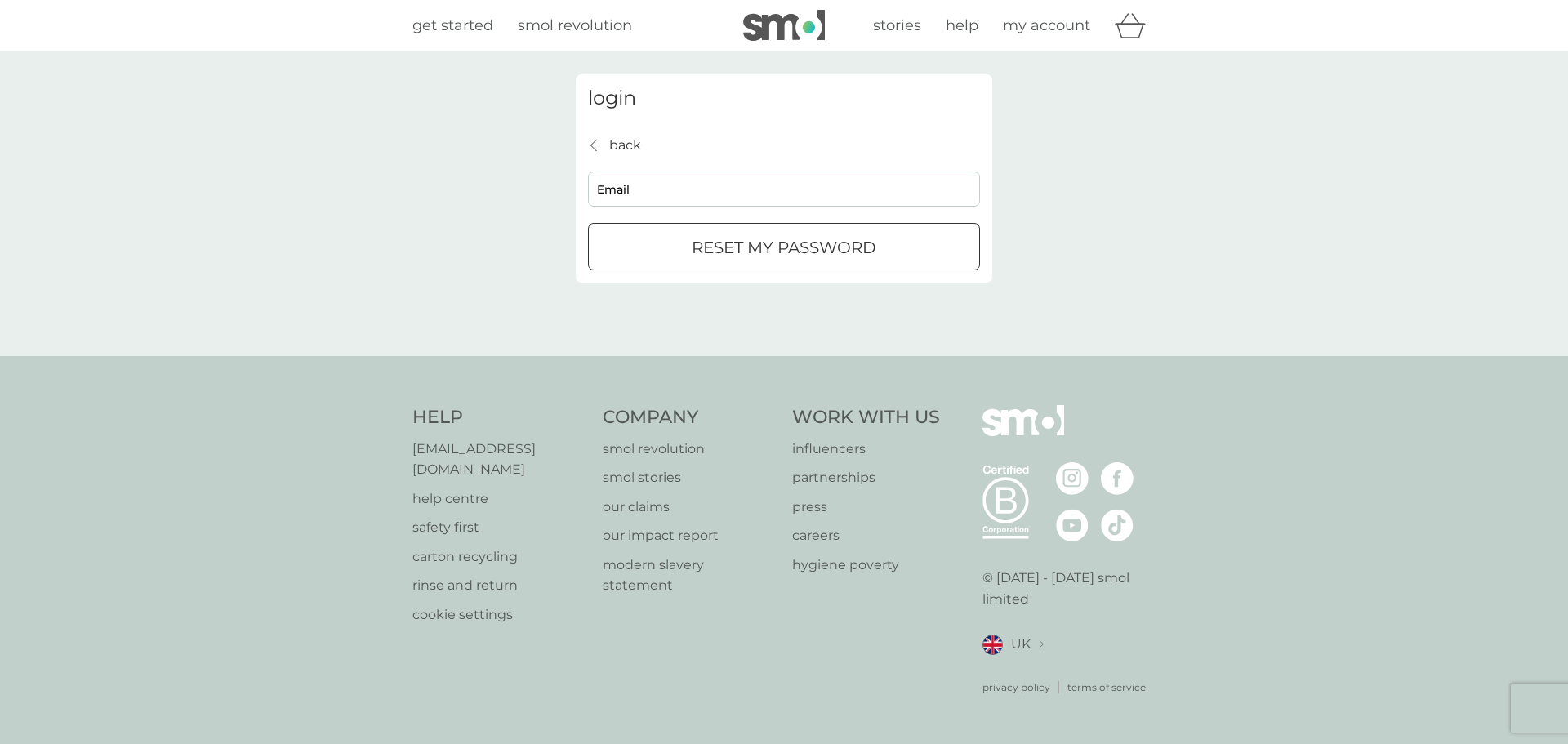
click at [795, 256] on p "reset my password" at bounding box center [784, 247] width 184 height 26
click at [795, 256] on div "submit" at bounding box center [784, 263] width 59 height 17
click at [775, 175] on input "Email" at bounding box center [784, 188] width 392 height 35
type input "[EMAIL_ADDRESS][DOMAIN_NAME]"
click at [611, 247] on div "reset my password" at bounding box center [784, 247] width 390 height 26
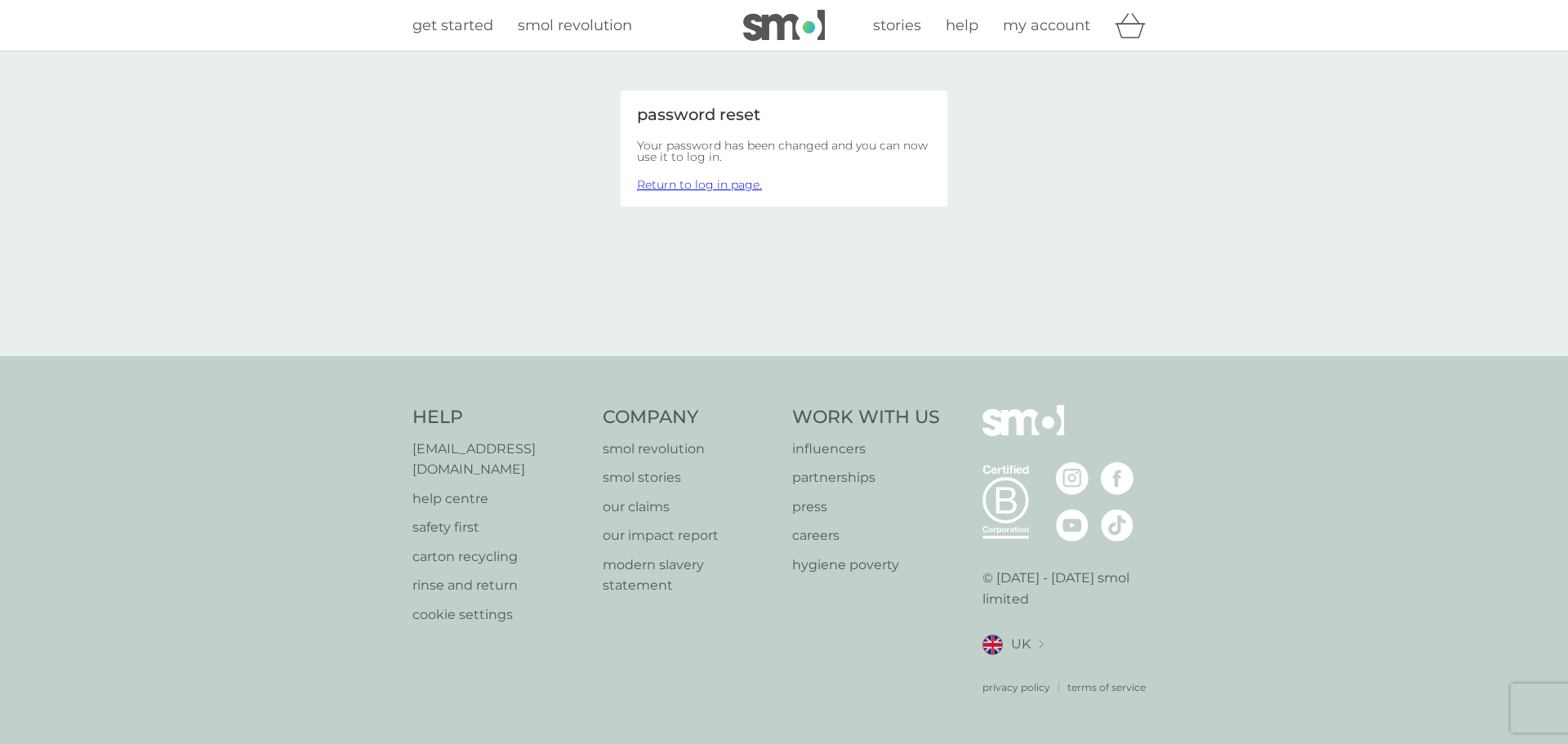
click at [745, 184] on link "Return to log in page." at bounding box center [699, 184] width 125 height 15
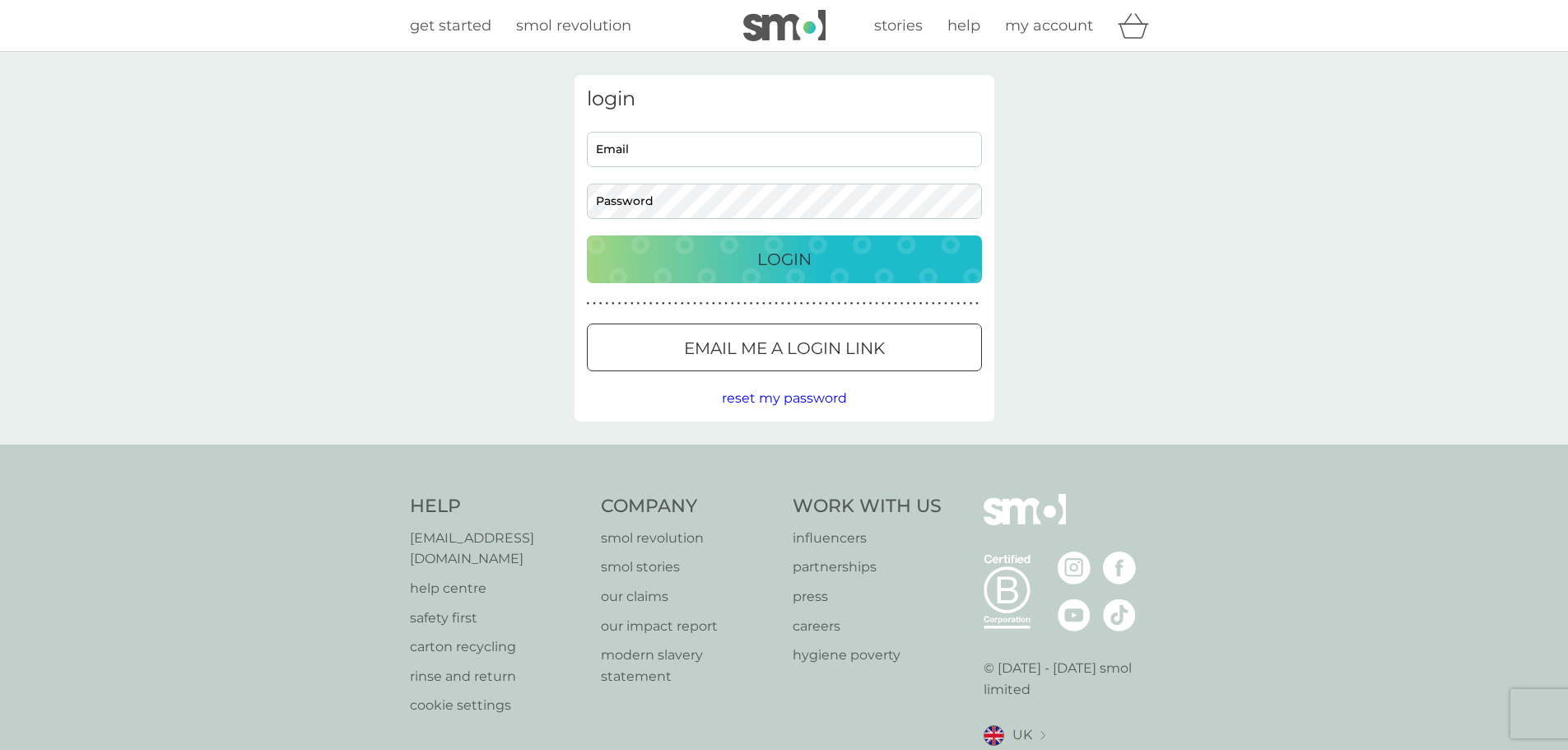
type input "efthpapachristou@gmail.com"
click at [565, 192] on div "login efthpapachristou@gmail.com Email Password Login ● ● ● ● ● ● ● ● ● ● ● ● ●…" at bounding box center [785, 248] width 444 height 346
click at [623, 249] on div "Login" at bounding box center [784, 259] width 362 height 26
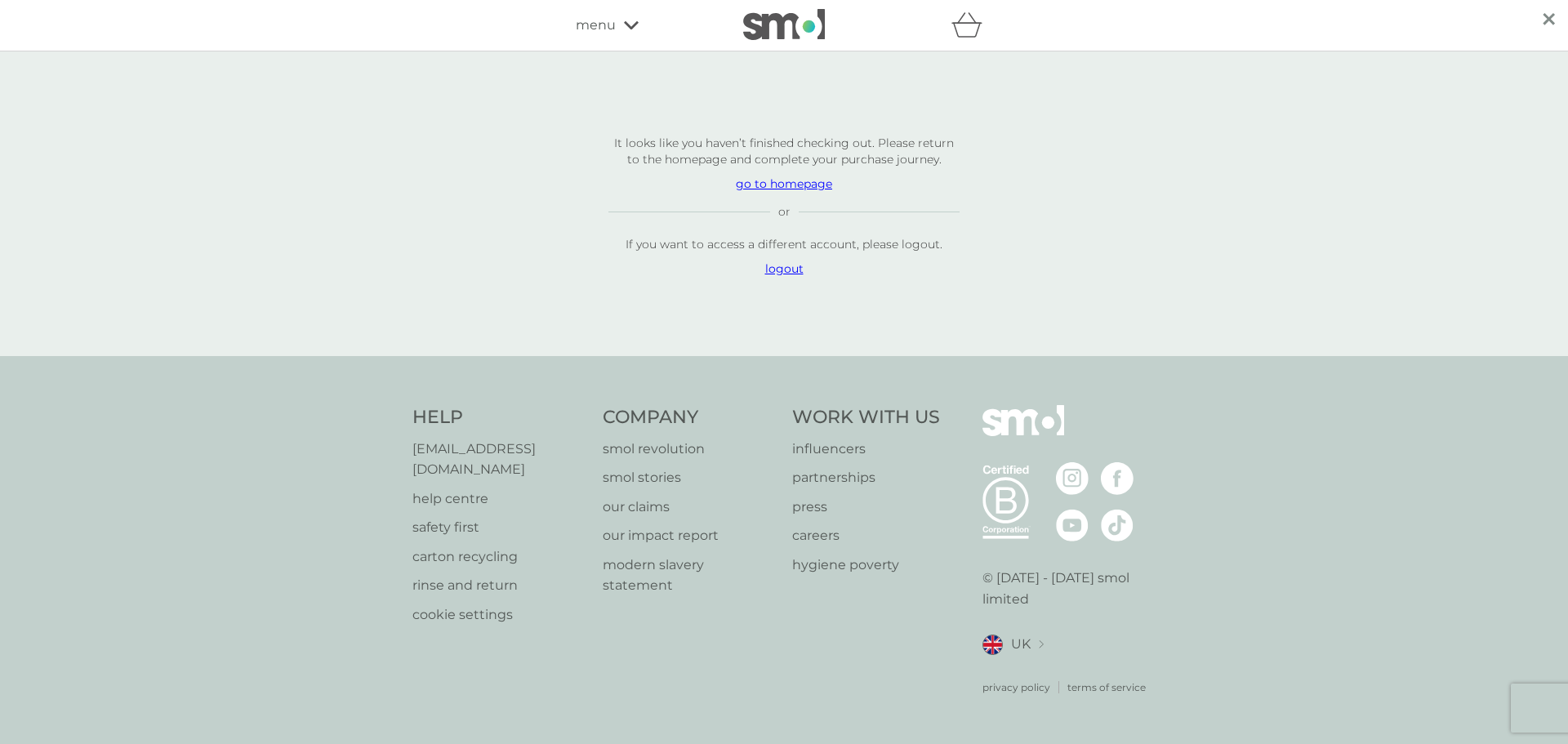
click at [785, 192] on p "go to homepage" at bounding box center [784, 184] width 351 height 16
click at [771, 277] on p "logout" at bounding box center [784, 269] width 351 height 16
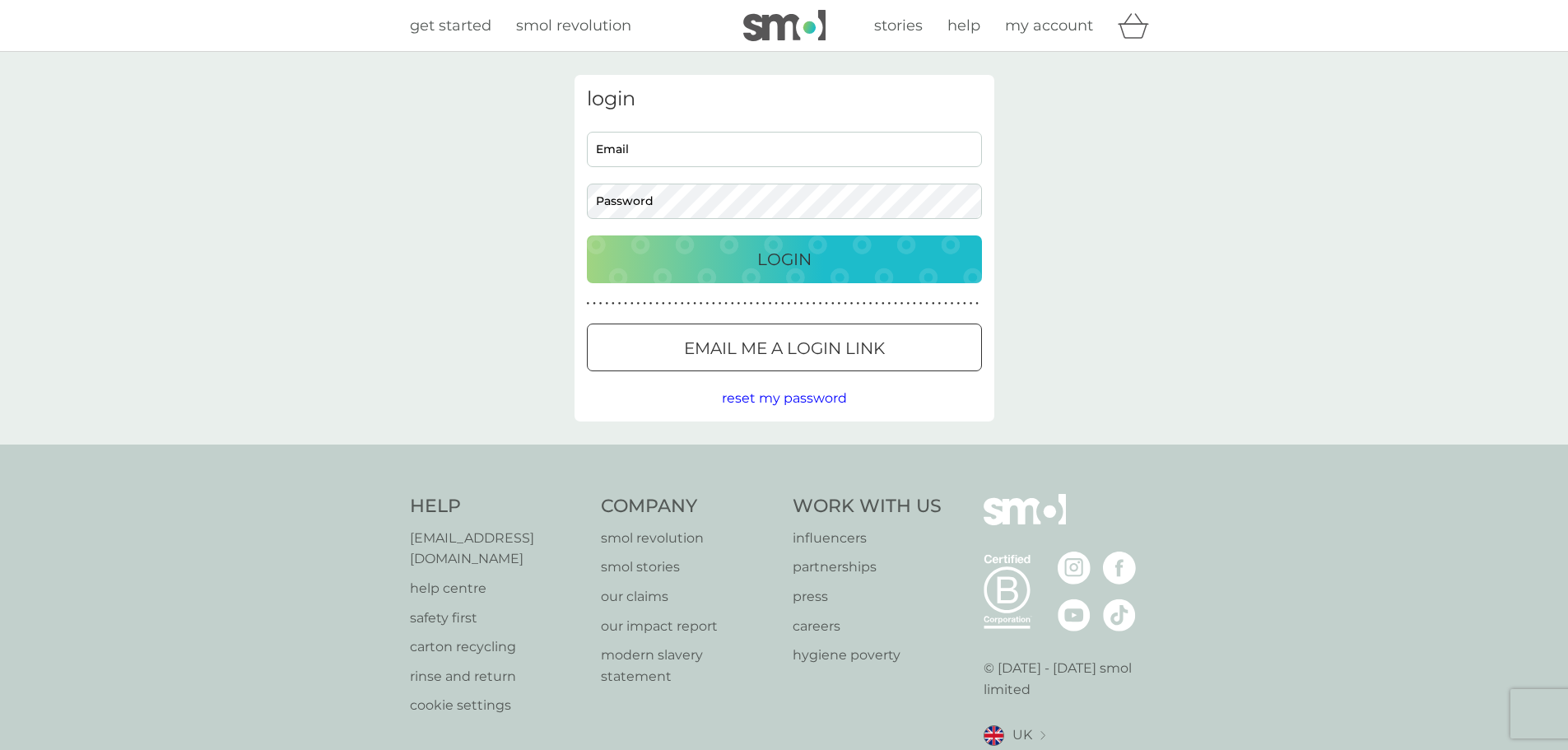
type input "[EMAIL_ADDRESS][DOMAIN_NAME]"
click at [607, 265] on div "Login" at bounding box center [784, 259] width 362 height 26
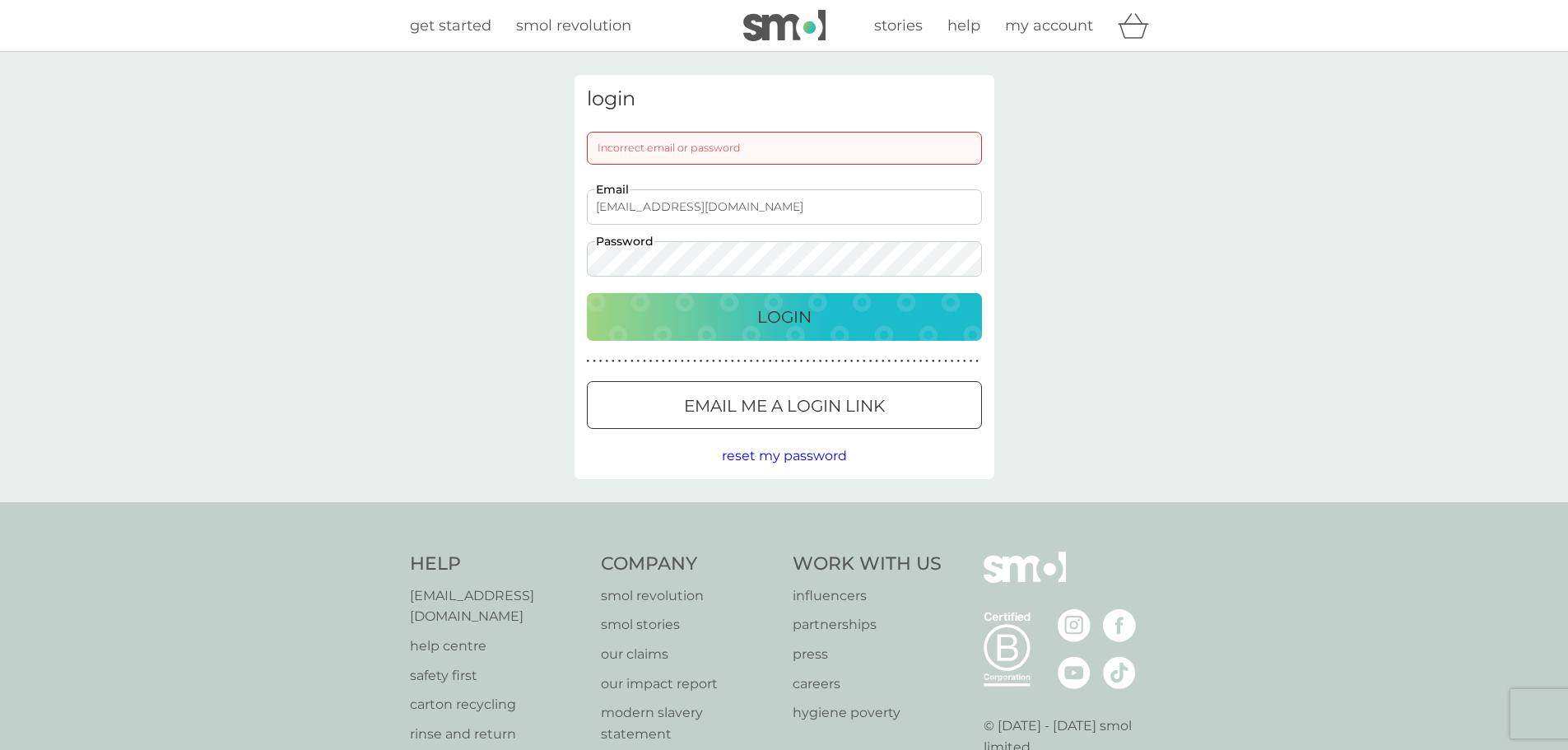
click at [796, 311] on p "Login" at bounding box center [785, 317] width 55 height 26
click at [804, 405] on div at bounding box center [804, 405] width 0 height 0
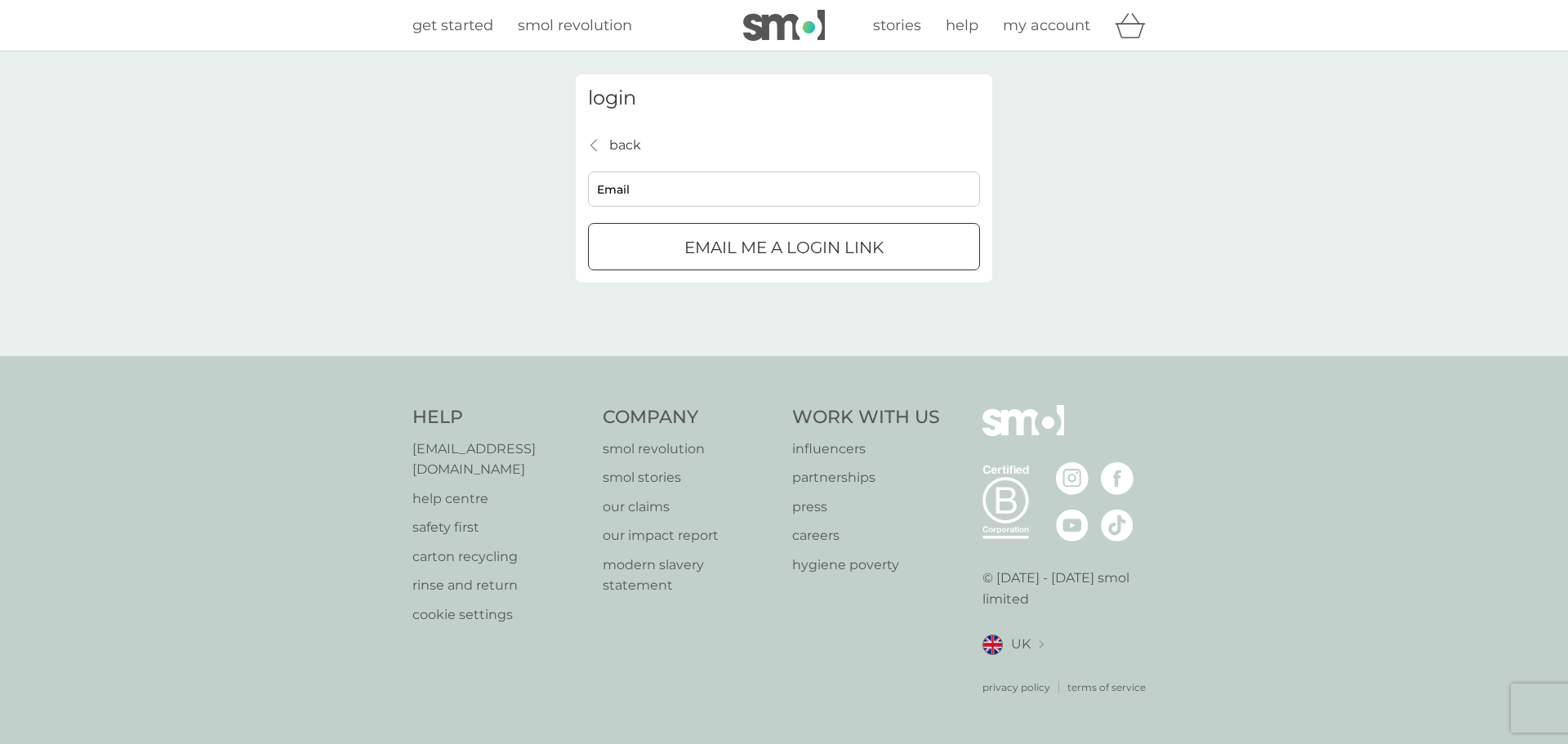
click at [643, 185] on input "Email" at bounding box center [784, 188] width 392 height 35
type input "efthpapachristou@gmail.com"
click at [629, 246] on div "Email me a login link" at bounding box center [784, 247] width 390 height 26
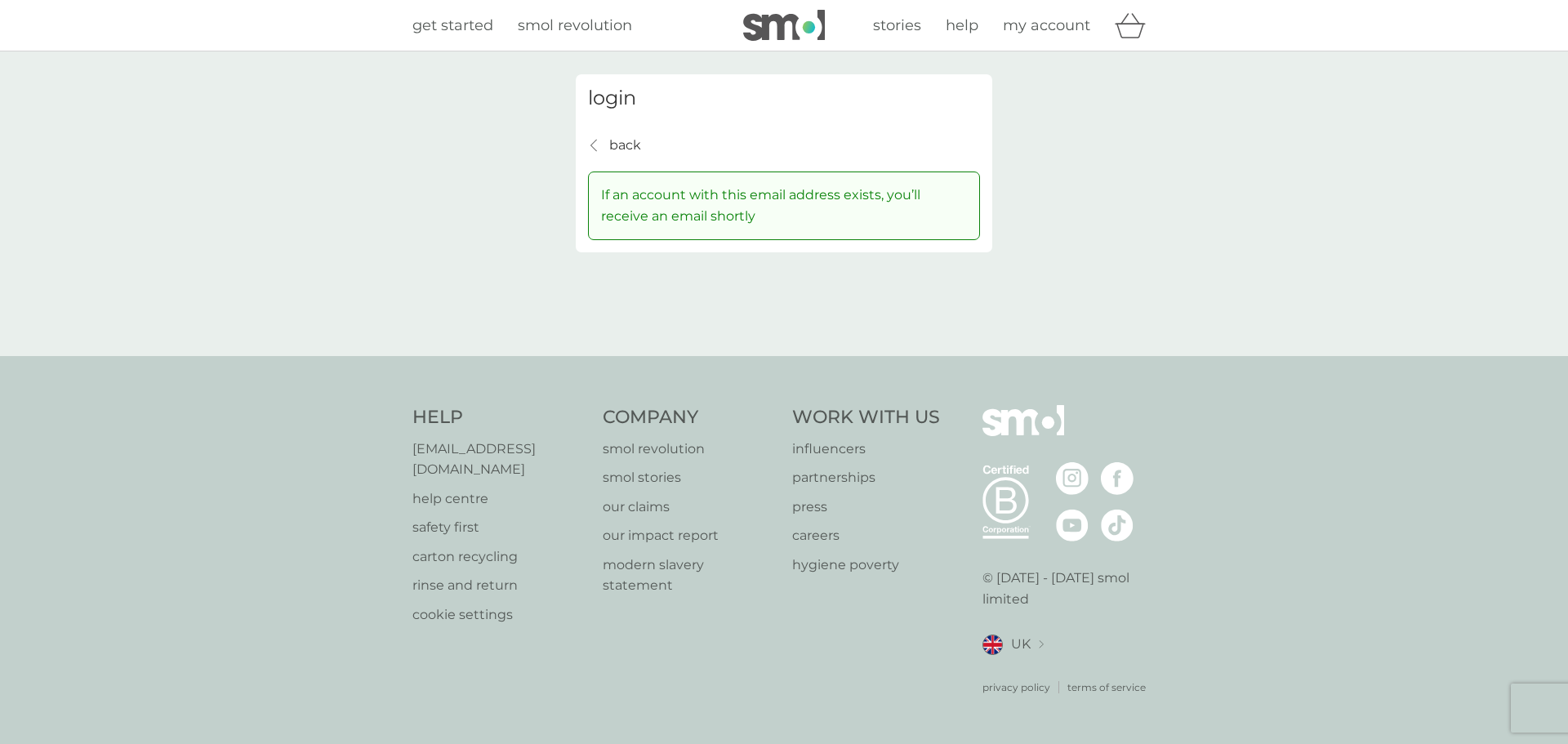
click at [1065, 11] on div "stories help my account" at bounding box center [990, 25] width 331 height 33
click at [1062, 18] on span "my account" at bounding box center [1047, 25] width 88 height 18
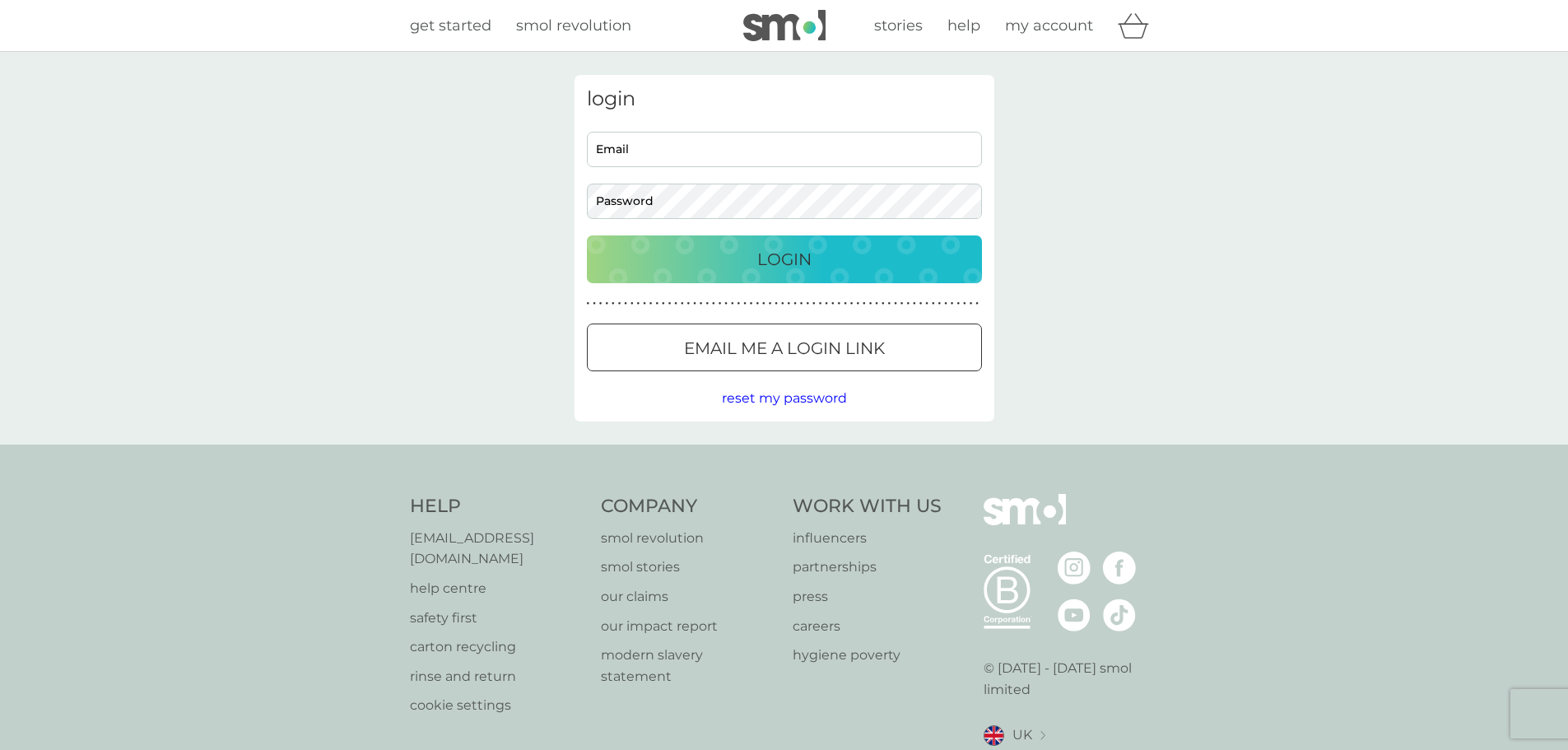
type input "efthpapachristou@gmail.com"
click at [748, 260] on div "Login" at bounding box center [784, 259] width 362 height 26
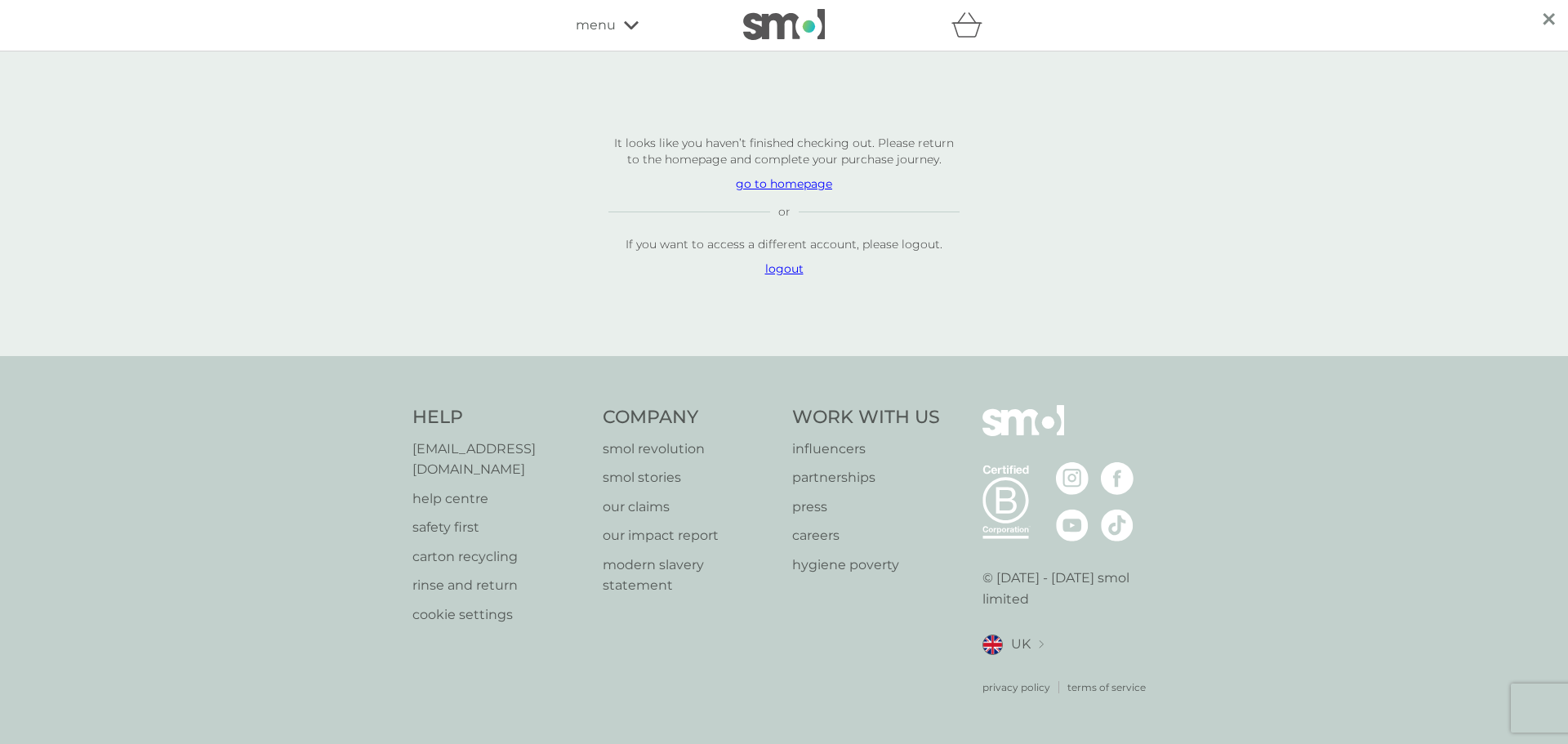
click at [619, 20] on div "menu" at bounding box center [644, 25] width 139 height 21
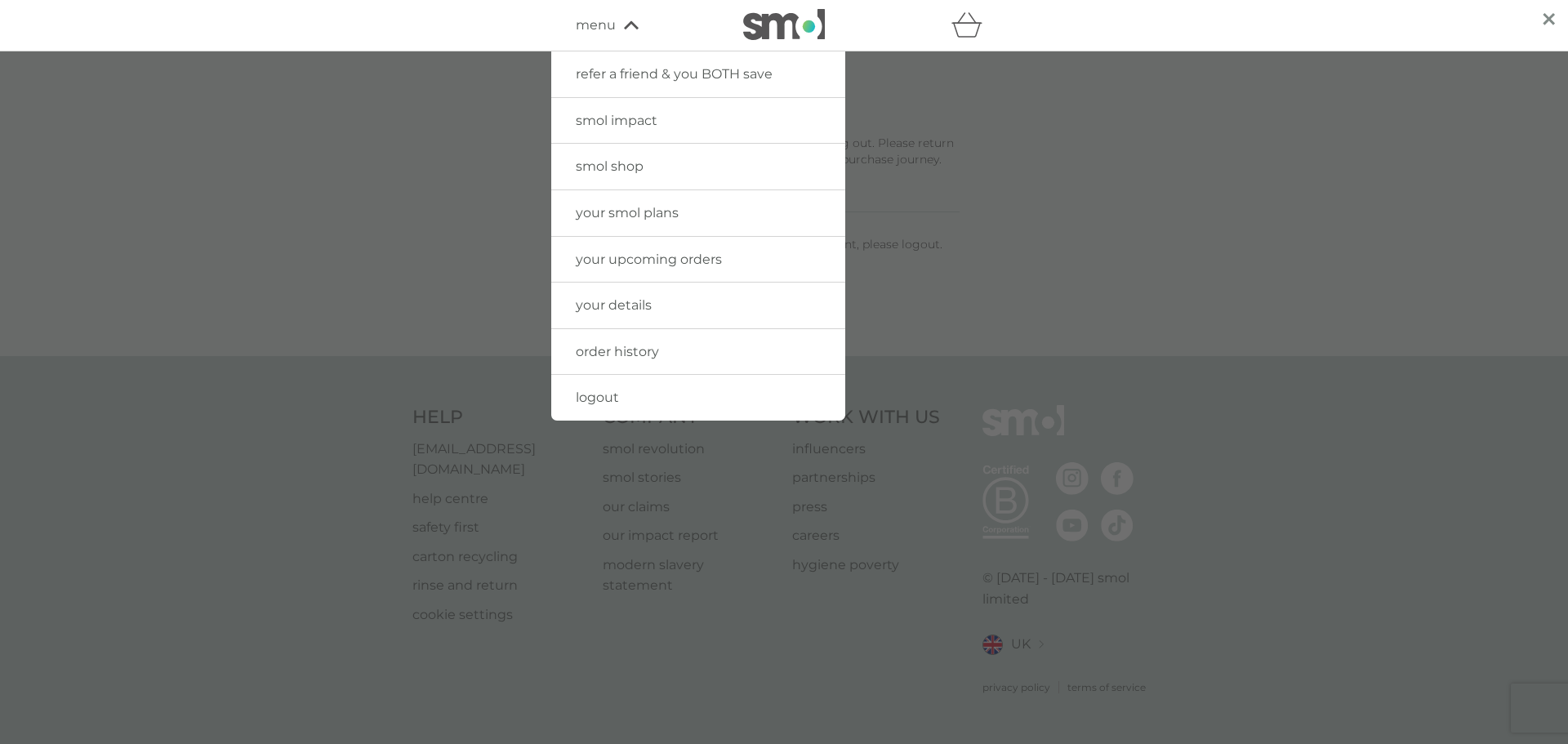
click at [619, 305] on span "your details" at bounding box center [613, 305] width 76 height 16
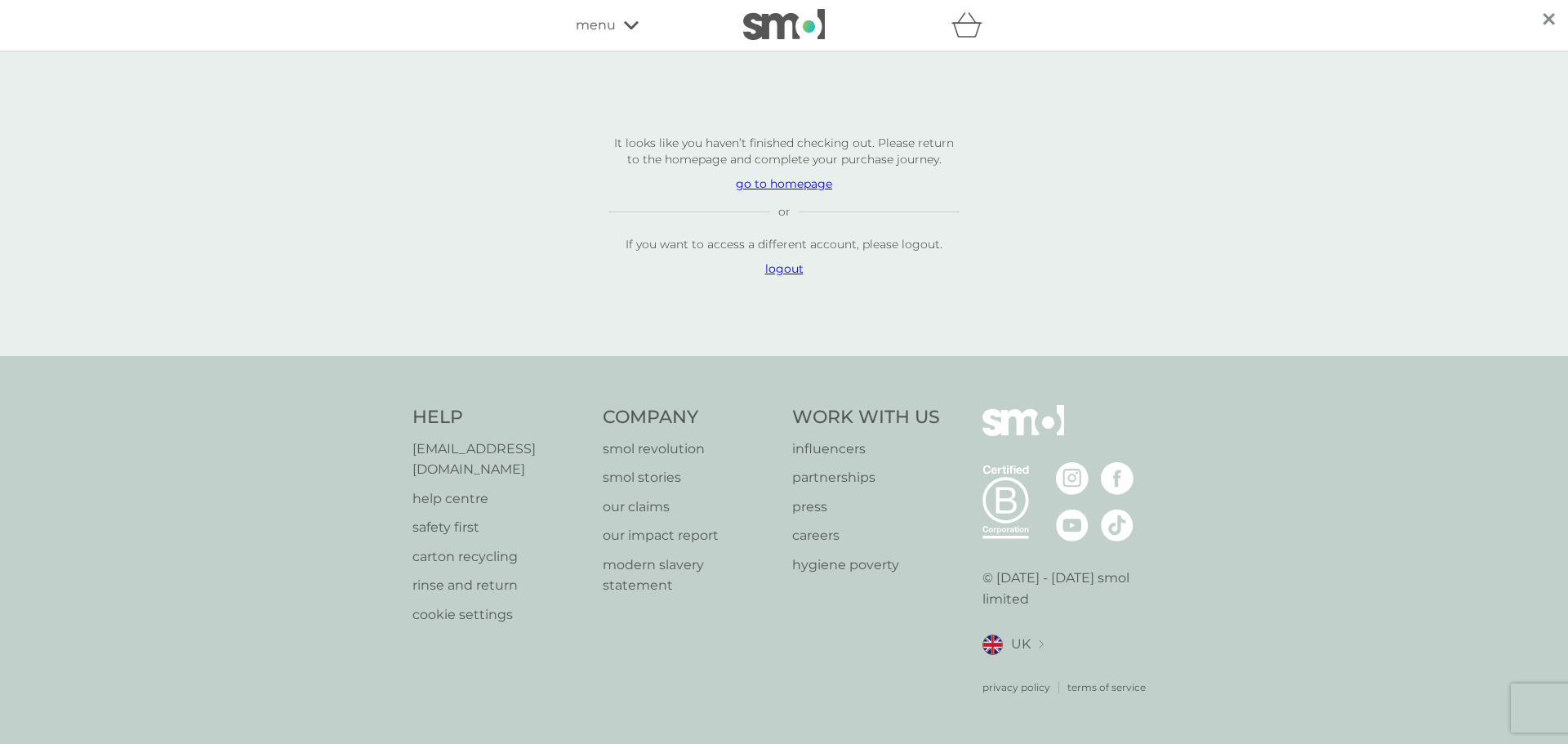
click at [627, 18] on div "menu" at bounding box center [644, 25] width 139 height 21
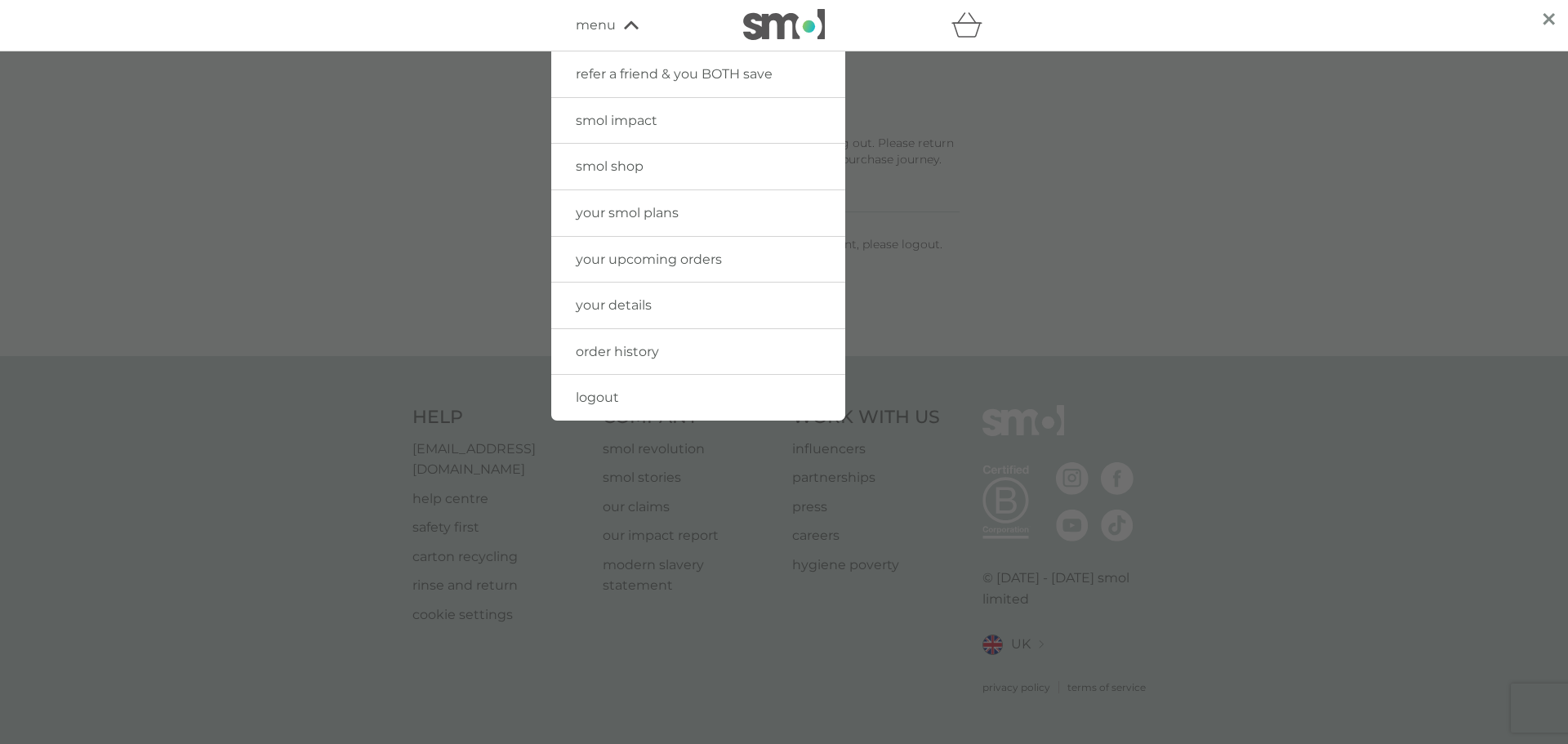
click at [636, 114] on span "smol impact" at bounding box center [616, 120] width 82 height 16
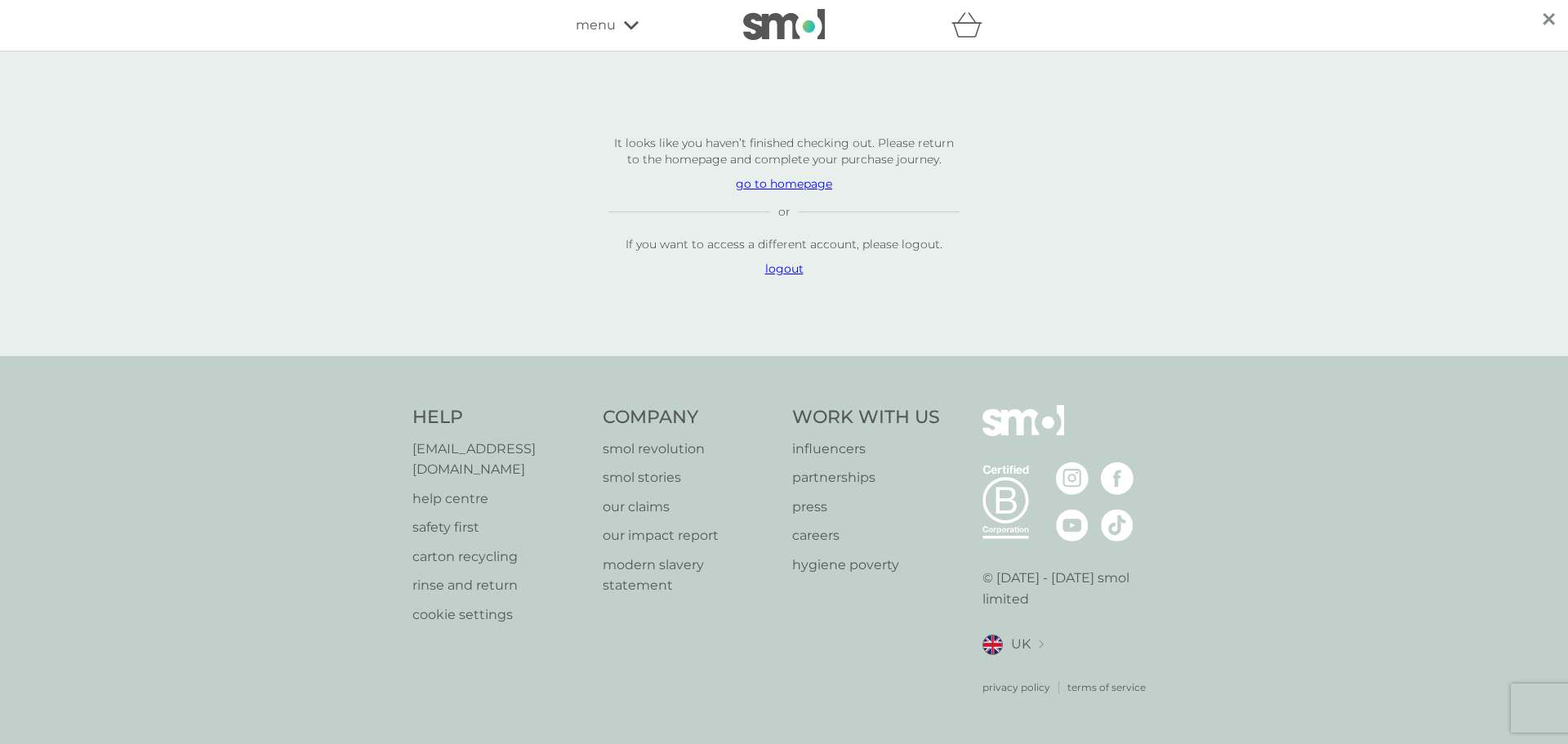
click at [963, 30] on icon "basket" at bounding box center [967, 25] width 31 height 25
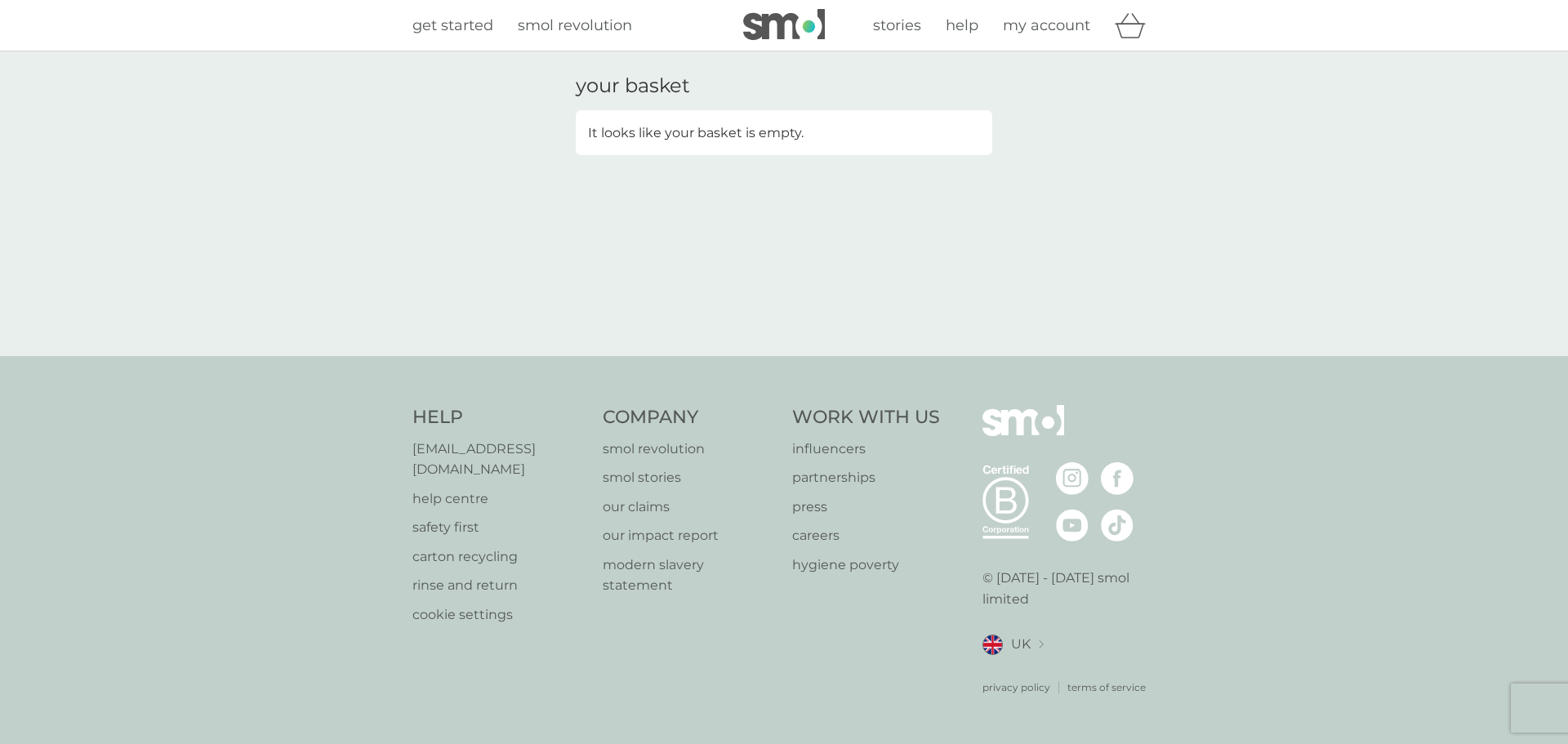
click at [1019, 32] on span "my account" at bounding box center [1047, 25] width 88 height 18
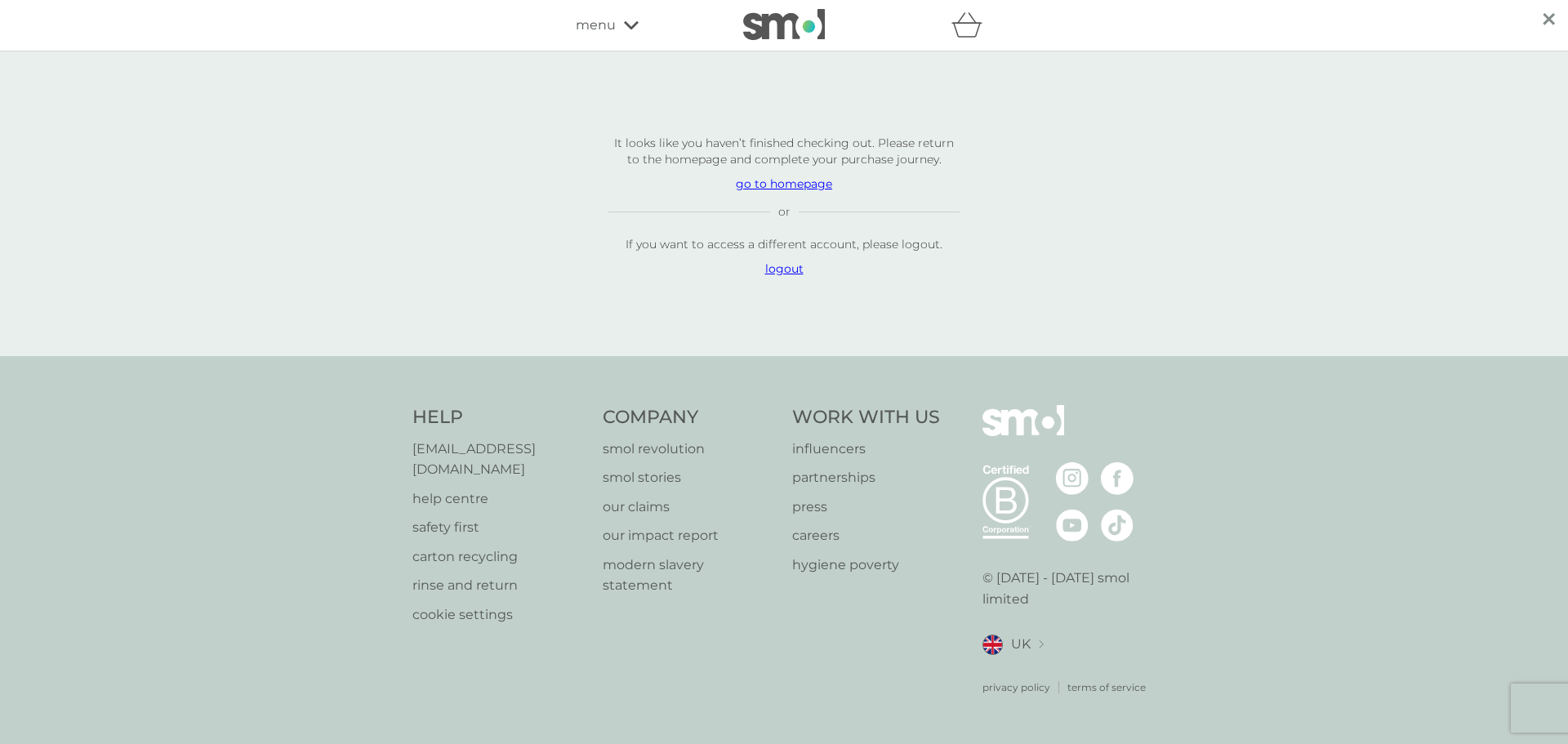
click at [802, 21] on img at bounding box center [784, 25] width 82 height 31
click at [611, 21] on span "menu" at bounding box center [595, 25] width 40 height 21
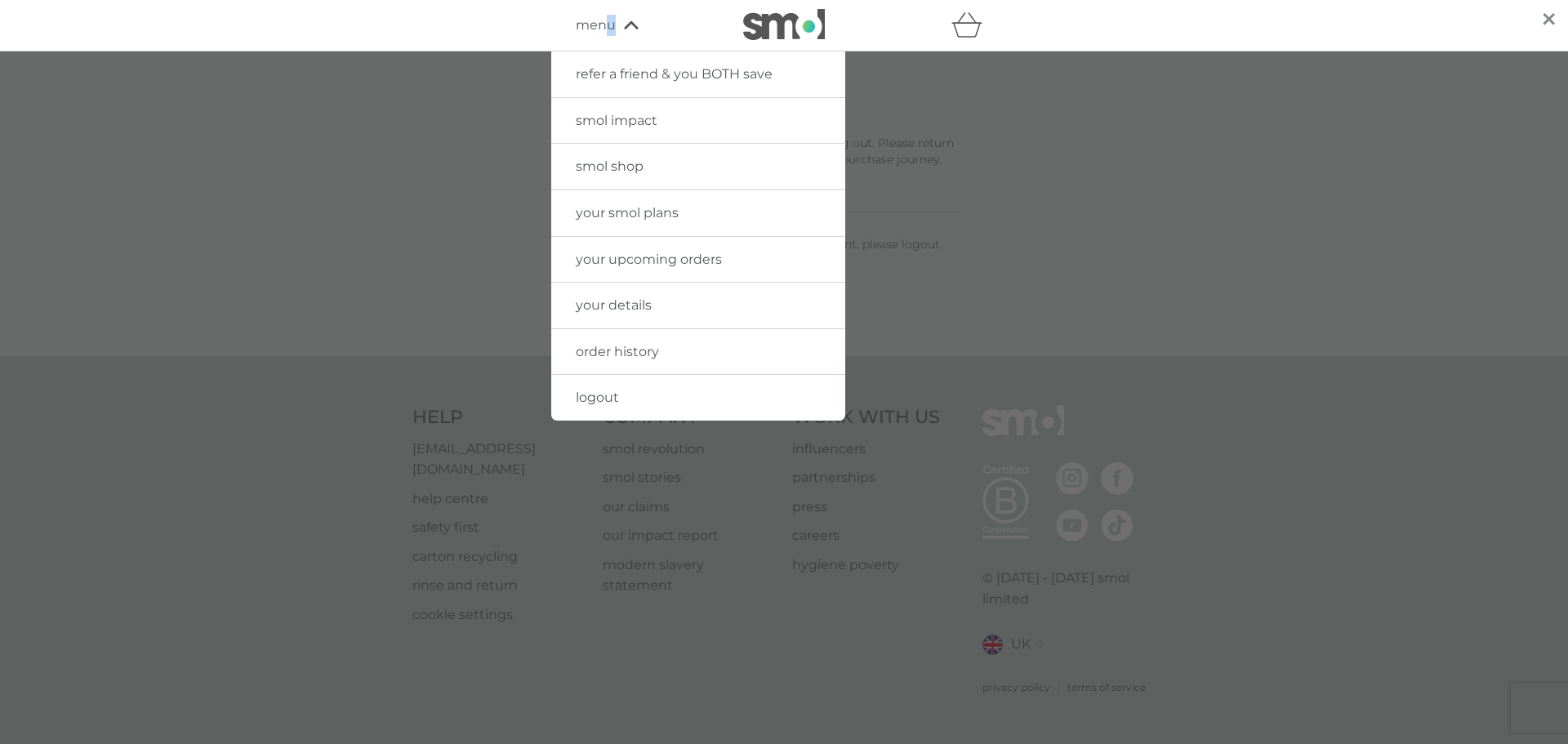
click at [633, 309] on span "your details" at bounding box center [613, 305] width 76 height 16
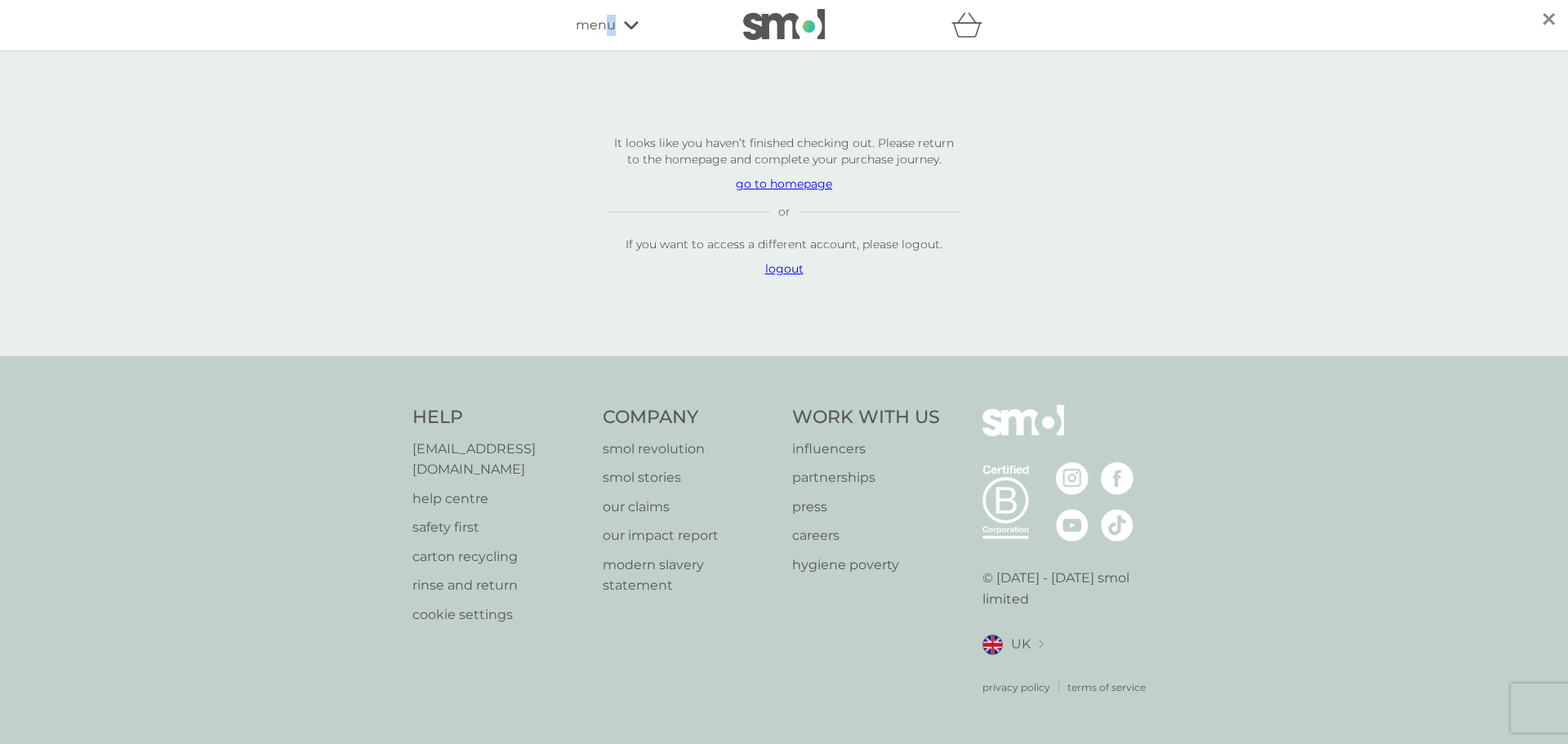
click at [790, 192] on p "go to homepage" at bounding box center [784, 184] width 351 height 16
click at [628, 28] on icon at bounding box center [631, 25] width 15 height 10
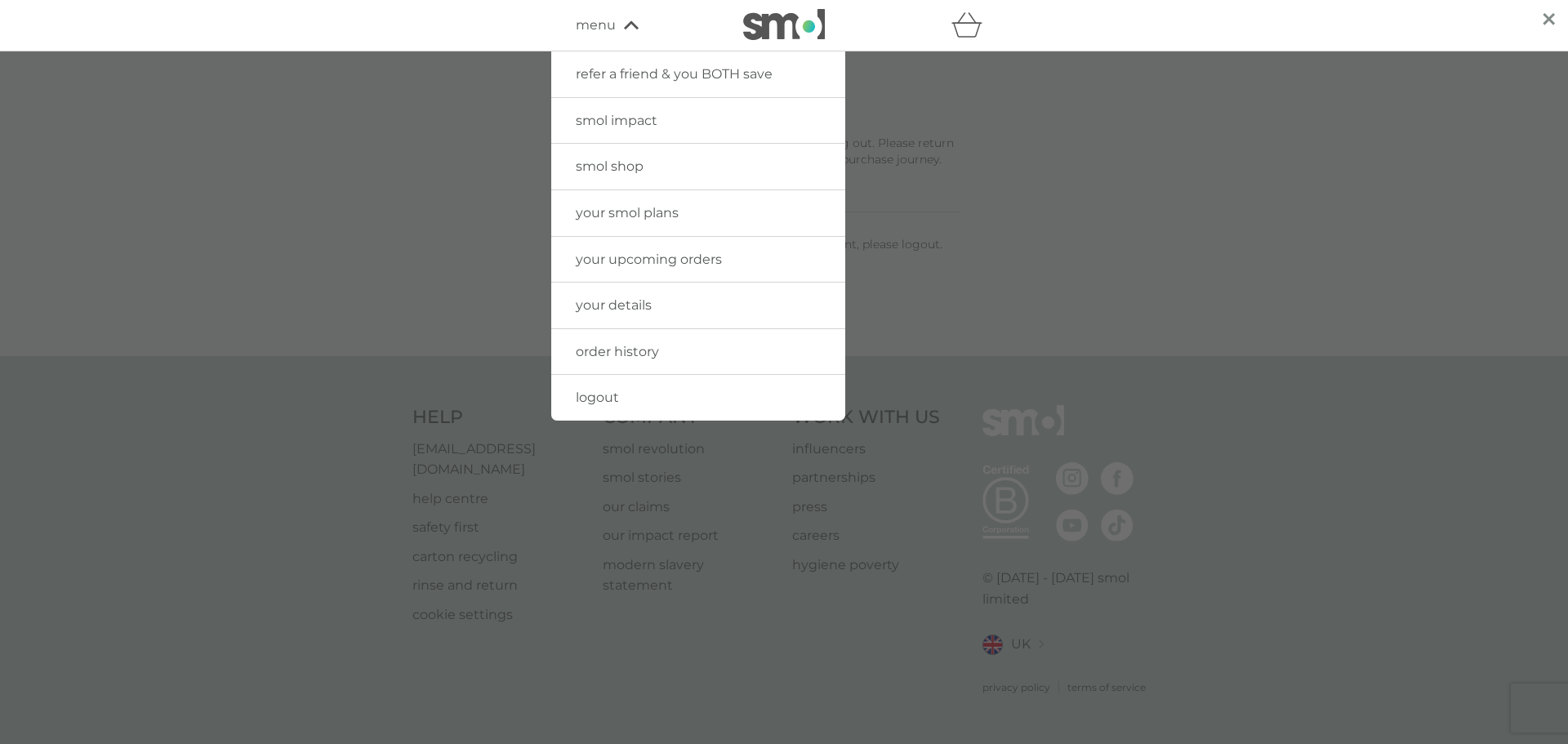
click at [989, 114] on div at bounding box center [784, 424] width 1568 height 744
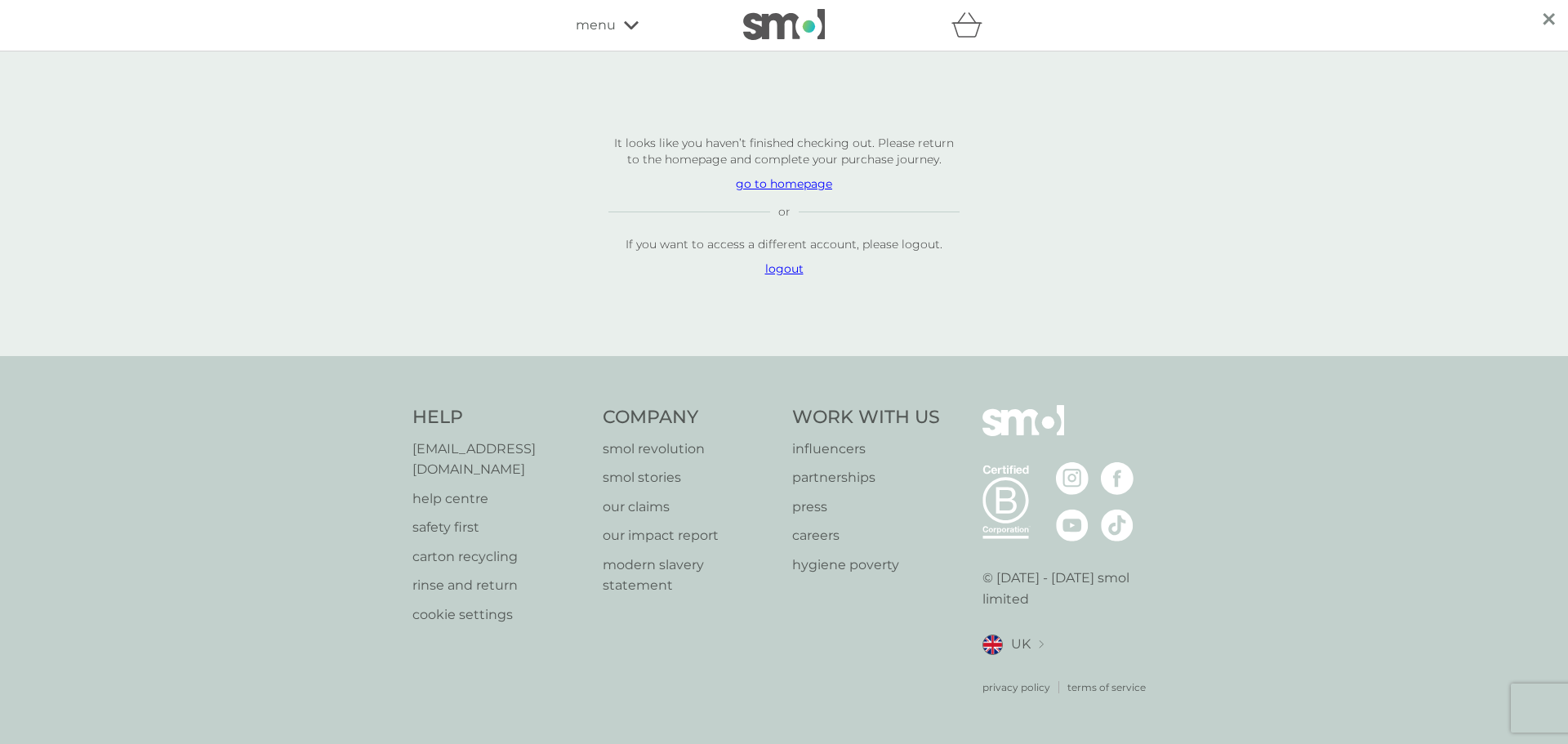
click at [787, 33] on img at bounding box center [784, 25] width 82 height 31
click at [796, 26] on img at bounding box center [784, 25] width 82 height 31
click at [616, 30] on div "menu" at bounding box center [644, 25] width 139 height 21
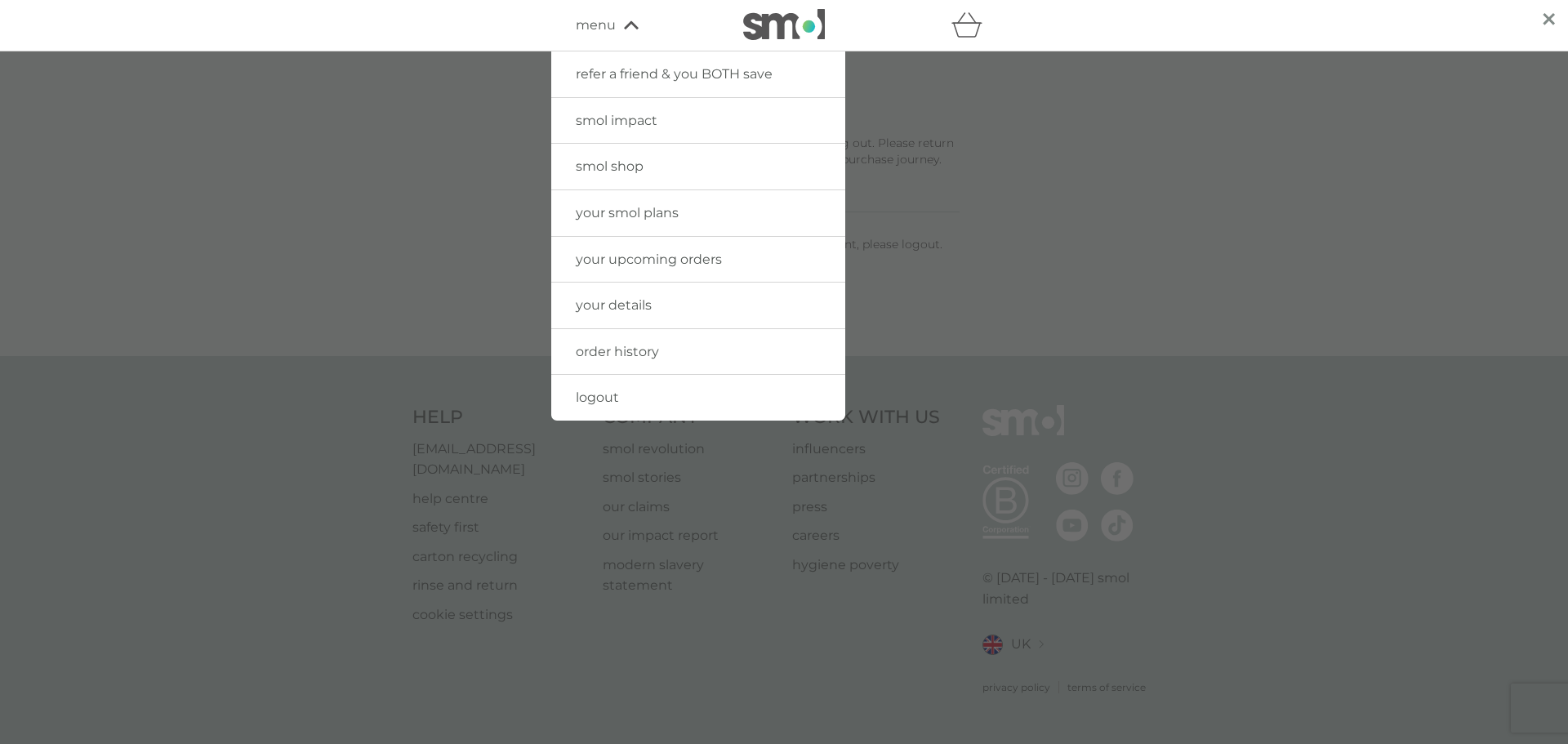
drag, startPoint x: 1134, startPoint y: 229, endPoint x: 958, endPoint y: 181, distance: 182.4
click at [1131, 229] on div at bounding box center [784, 424] width 1568 height 744
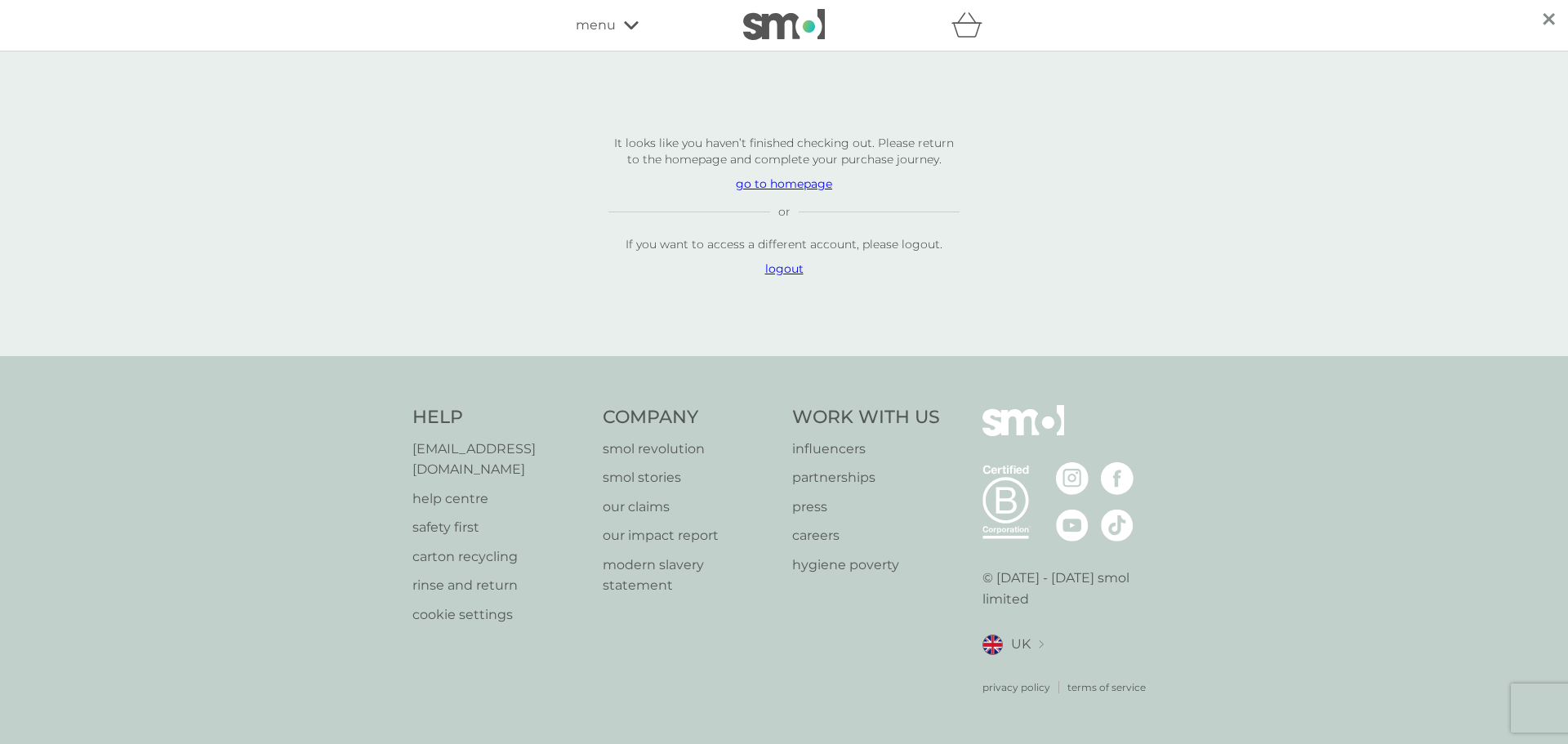
click at [616, 20] on div "menu" at bounding box center [644, 25] width 139 height 21
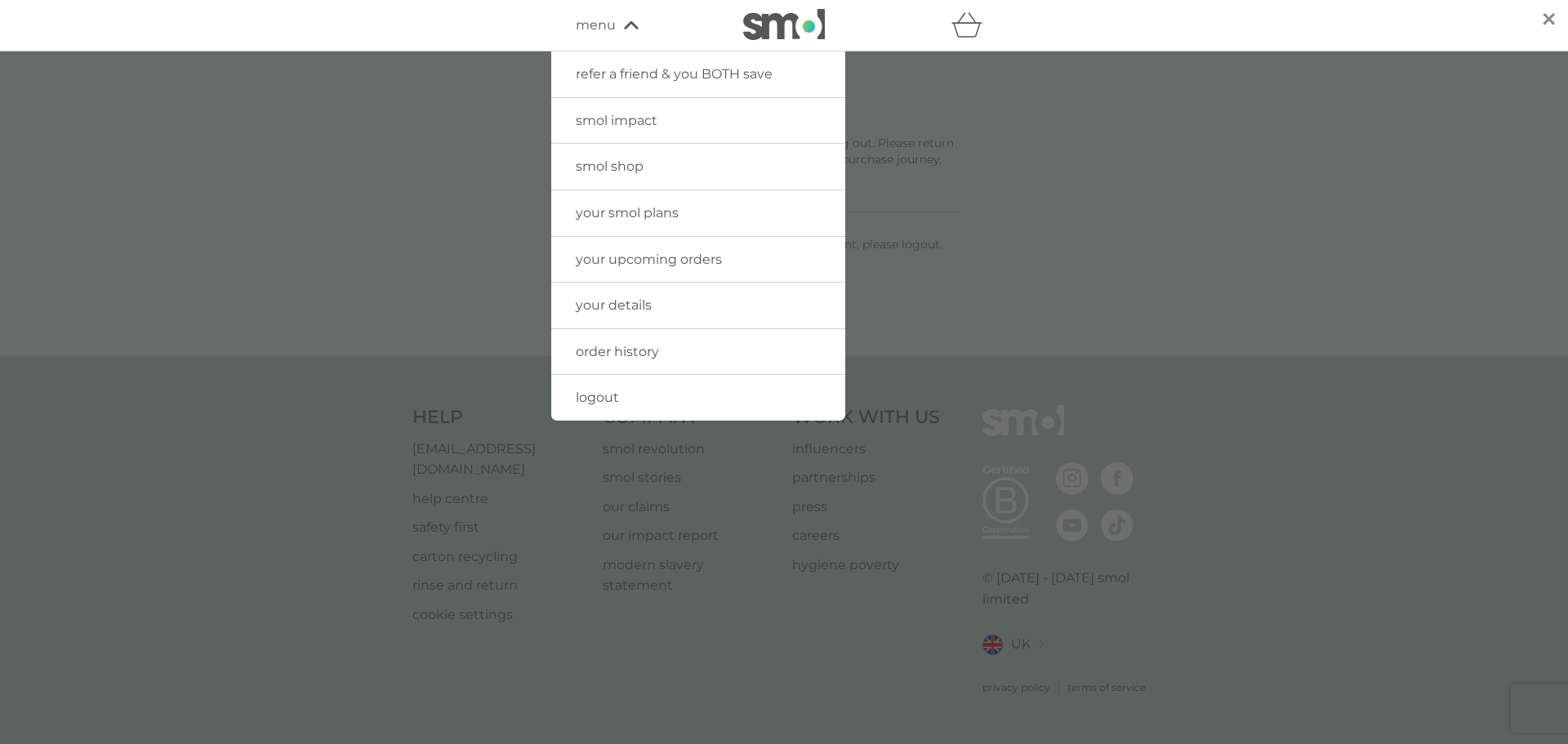
click at [670, 261] on span "your upcoming orders" at bounding box center [648, 259] width 146 height 16
